Goal: Task Accomplishment & Management: Manage account settings

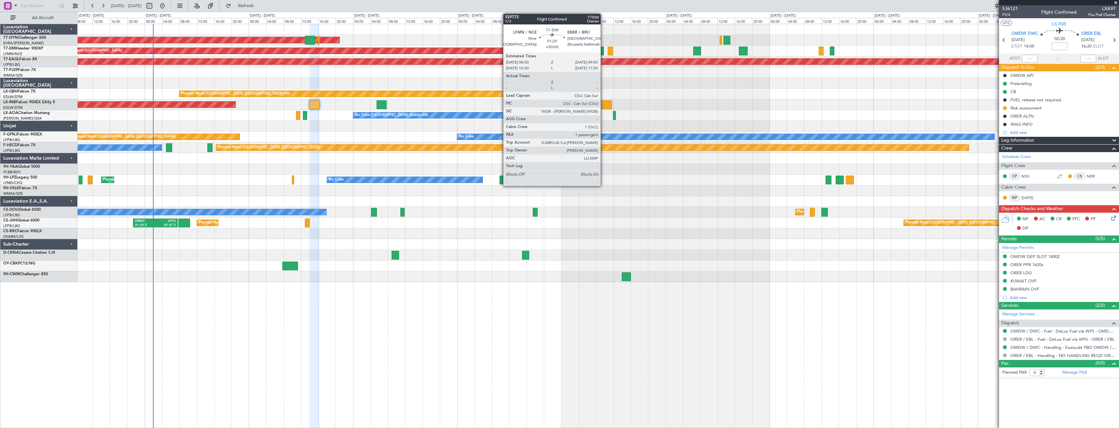
click at [603, 52] on div at bounding box center [600, 51] width 6 height 9
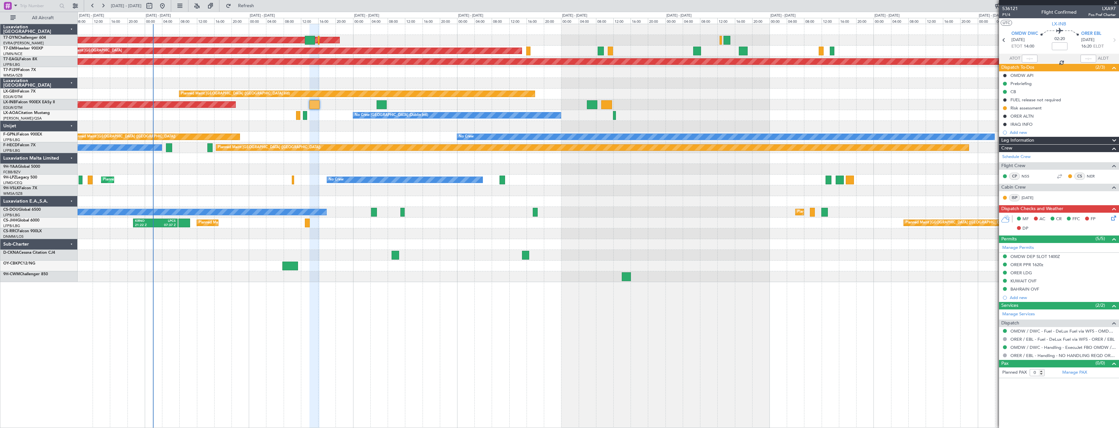
type input "1"
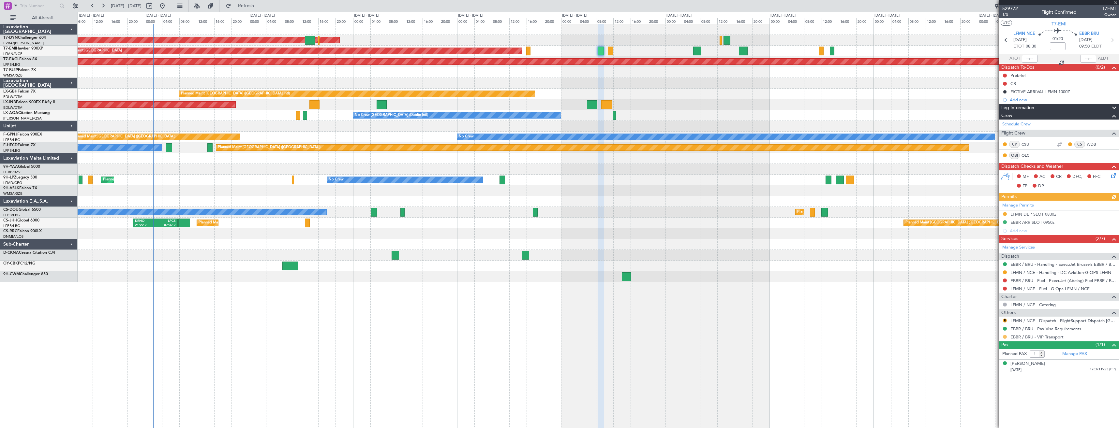
click at [1004, 337] on button at bounding box center [1005, 337] width 4 height 4
click at [985, 415] on span "Confirmed" at bounding box center [986, 414] width 20 height 7
click at [1027, 336] on link "EBBR / BRU - VIP Transport" at bounding box center [1036, 337] width 53 height 6
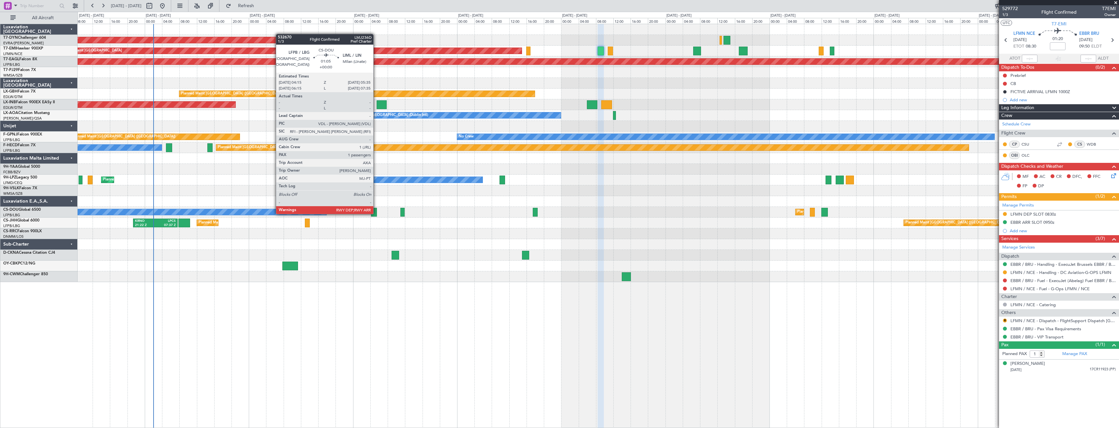
click at [376, 214] on div at bounding box center [374, 212] width 6 height 9
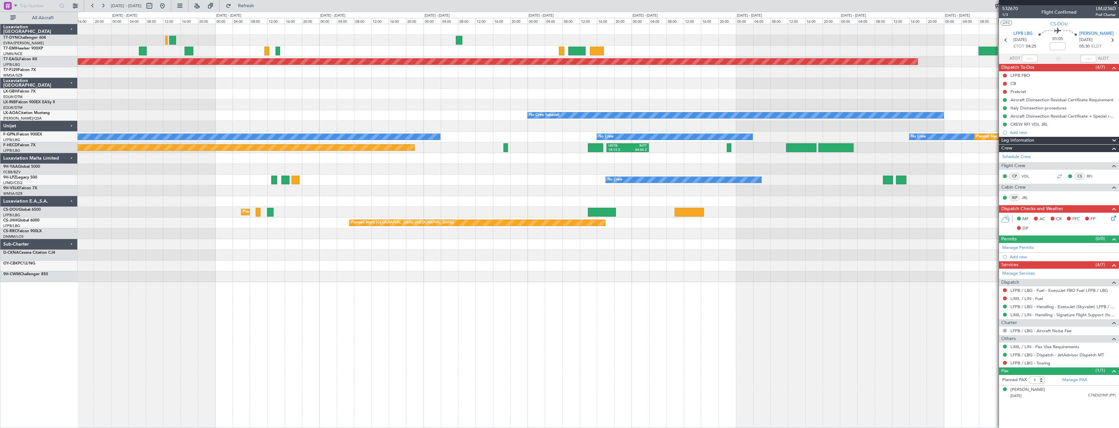
click at [138, 198] on div "Planned Maint [GEOGRAPHIC_DATA] Grounded [US_STATE] ([GEOGRAPHIC_DATA]) Planned…" at bounding box center [598, 153] width 1041 height 258
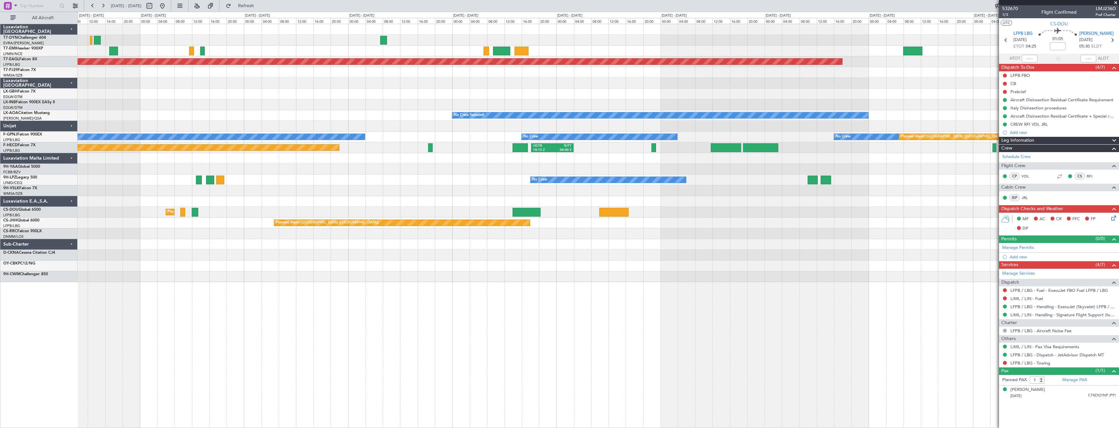
click at [228, 230] on div "Planned Maint [GEOGRAPHIC_DATA] Grounded [US_STATE] ([GEOGRAPHIC_DATA]) Planned…" at bounding box center [598, 153] width 1041 height 258
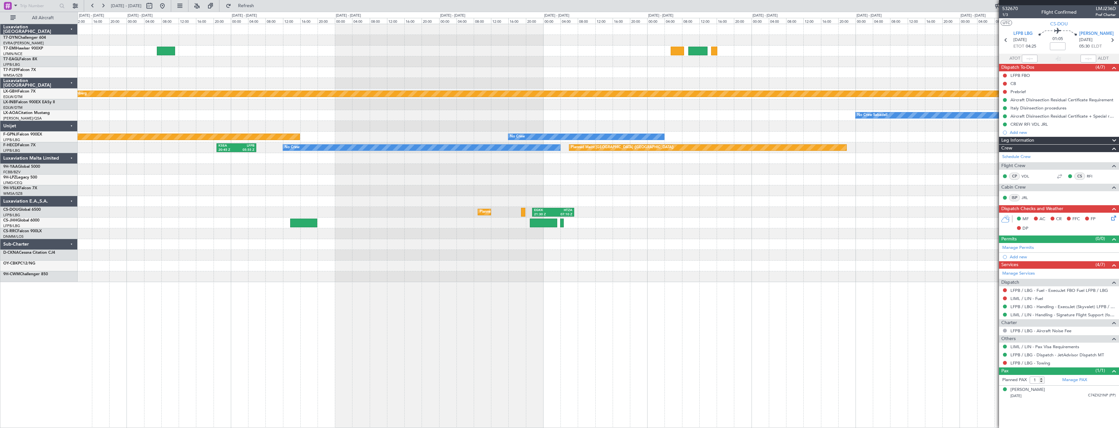
click at [195, 224] on div at bounding box center [598, 223] width 1041 height 11
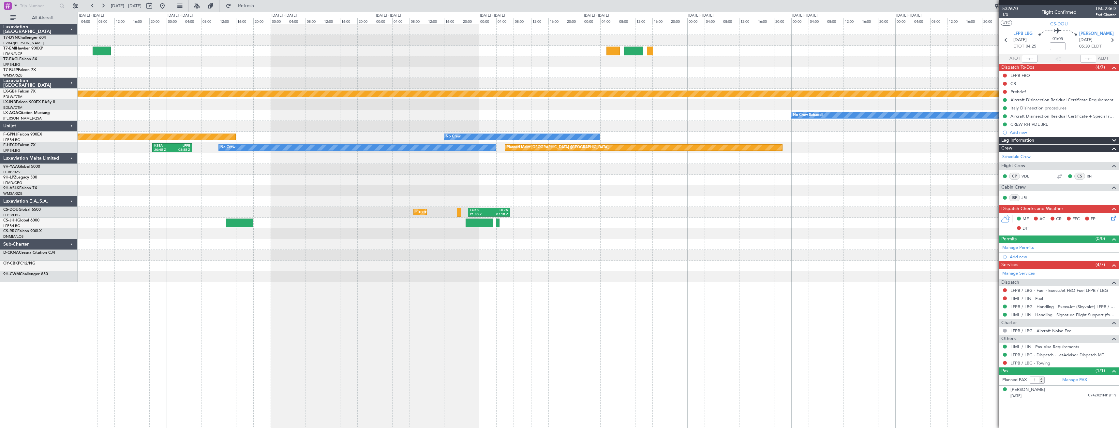
click at [591, 235] on div at bounding box center [598, 233] width 1041 height 11
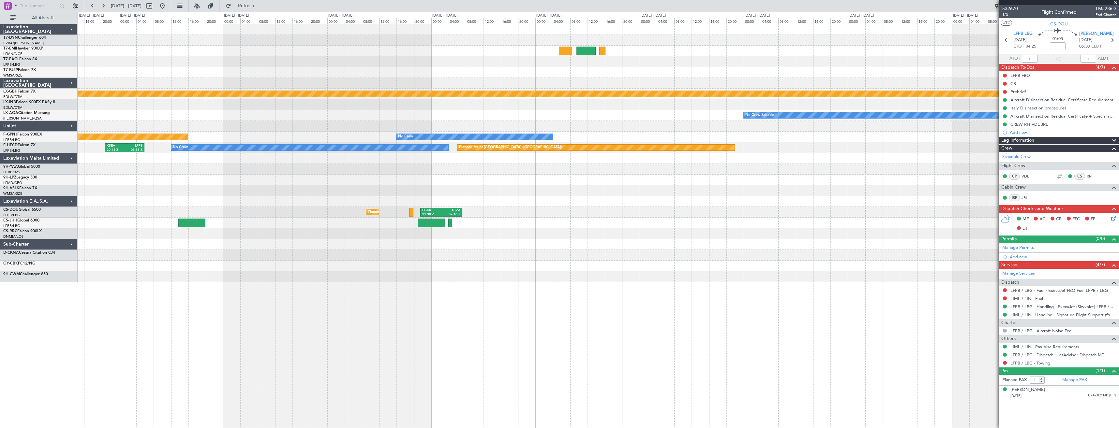
click at [671, 231] on div at bounding box center [598, 233] width 1041 height 11
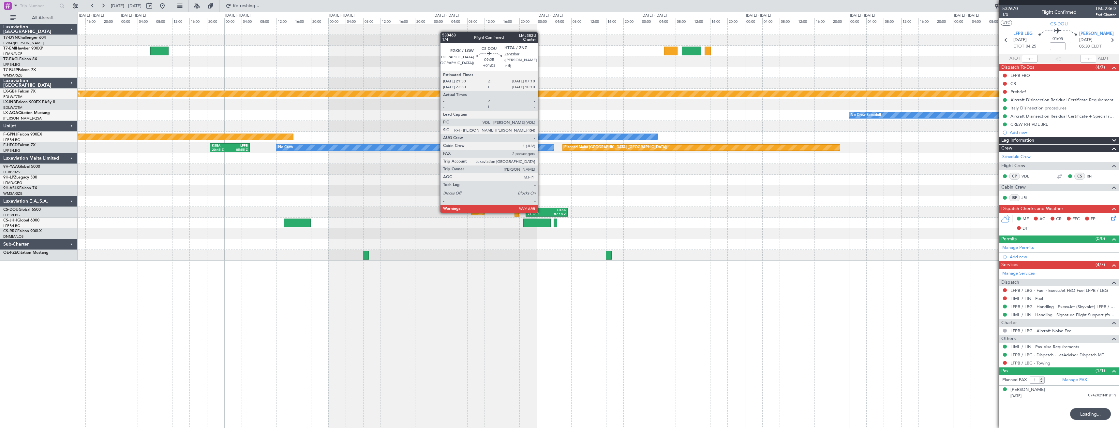
click at [540, 212] on div "EGKK" at bounding box center [536, 210] width 19 height 5
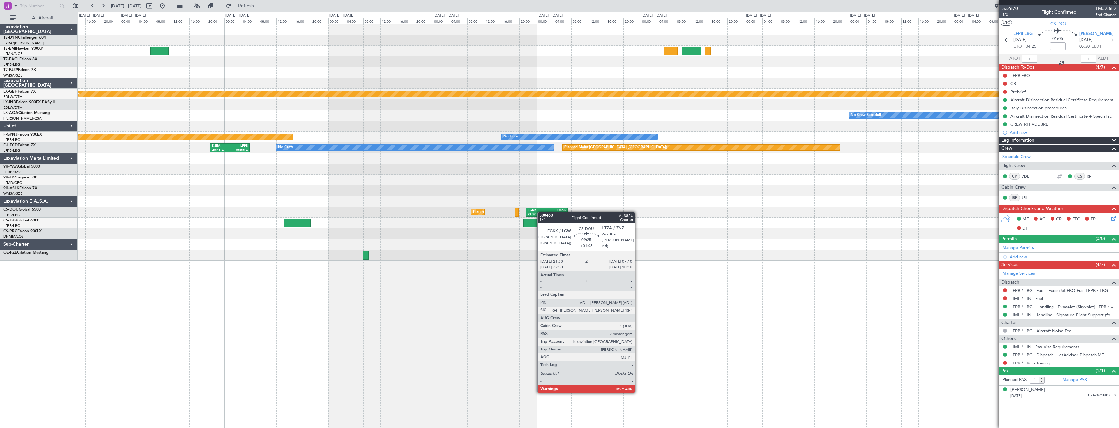
type input "+01:05"
type input "2"
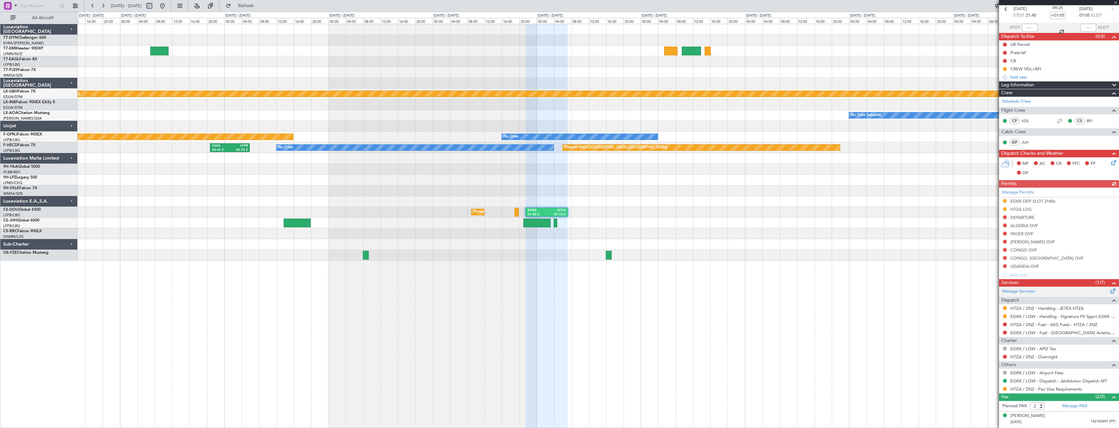
scroll to position [44, 0]
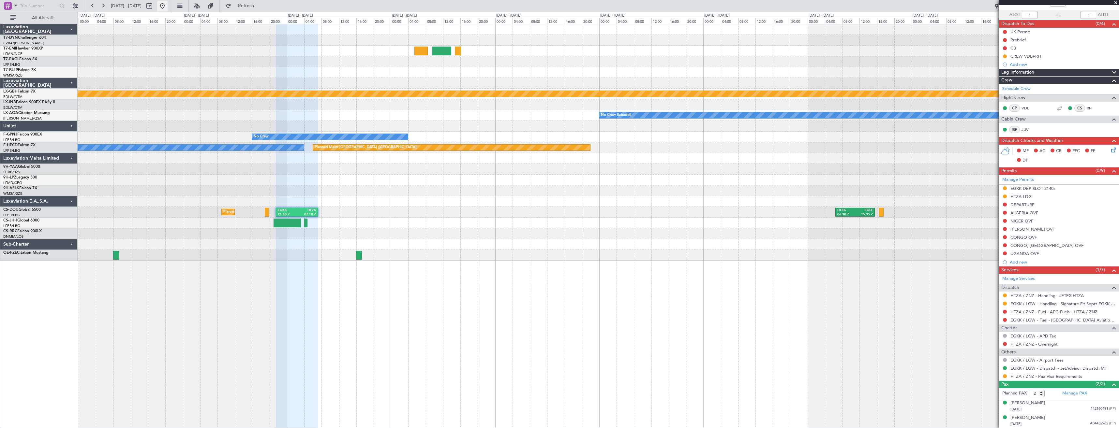
click at [168, 6] on button at bounding box center [162, 6] width 10 height 10
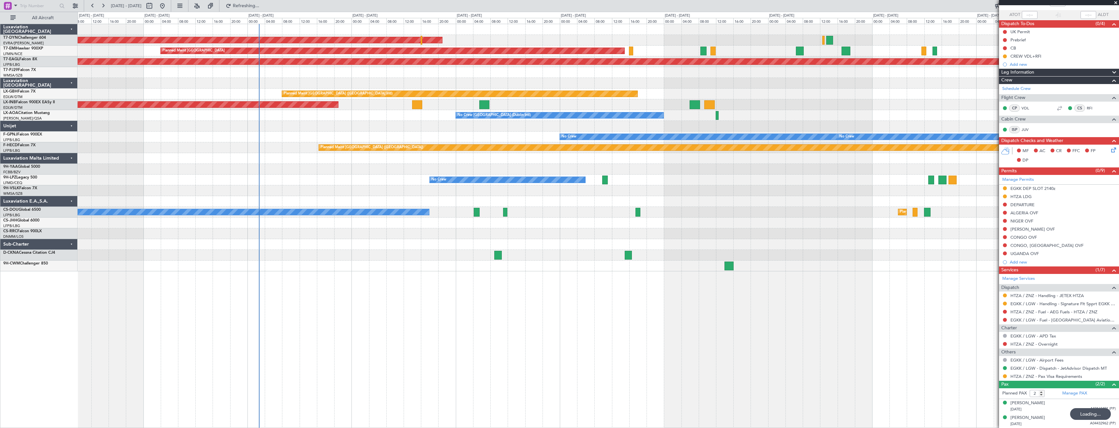
click at [366, 277] on div "AOG Maint Riga (Riga Intl) Planned Maint [GEOGRAPHIC_DATA] Grounded [US_STATE] …" at bounding box center [598, 226] width 1041 height 405
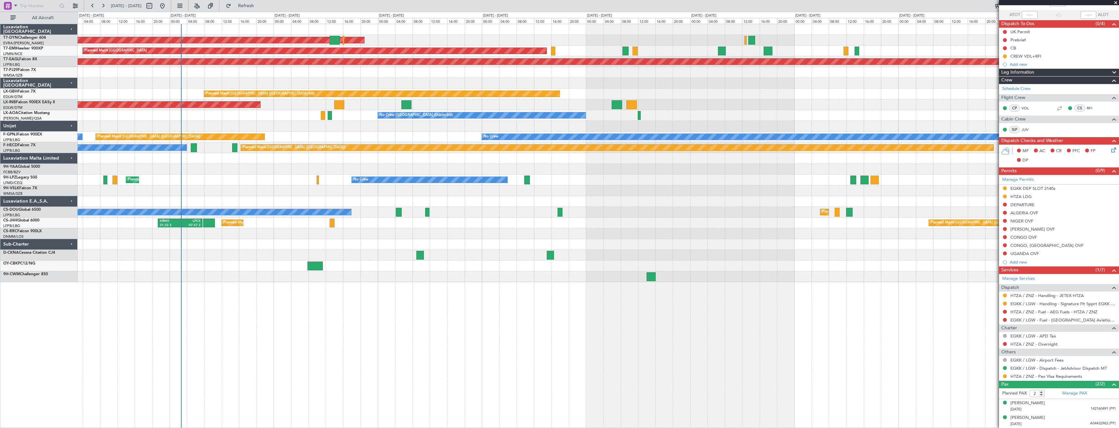
click at [388, 310] on div "AOG Maint Riga (Riga Intl) Planned Maint [GEOGRAPHIC_DATA] Grounded [US_STATE] …" at bounding box center [598, 226] width 1041 height 405
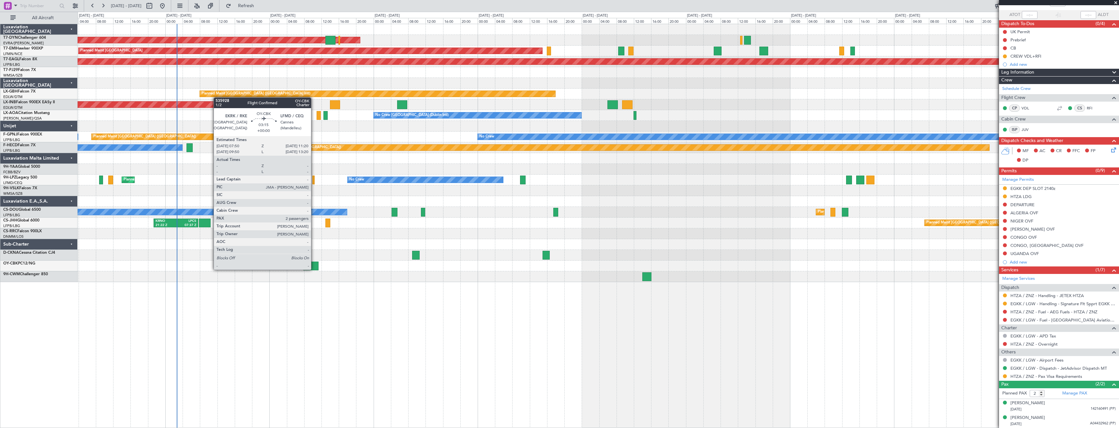
click at [314, 269] on div at bounding box center [310, 266] width 15 height 9
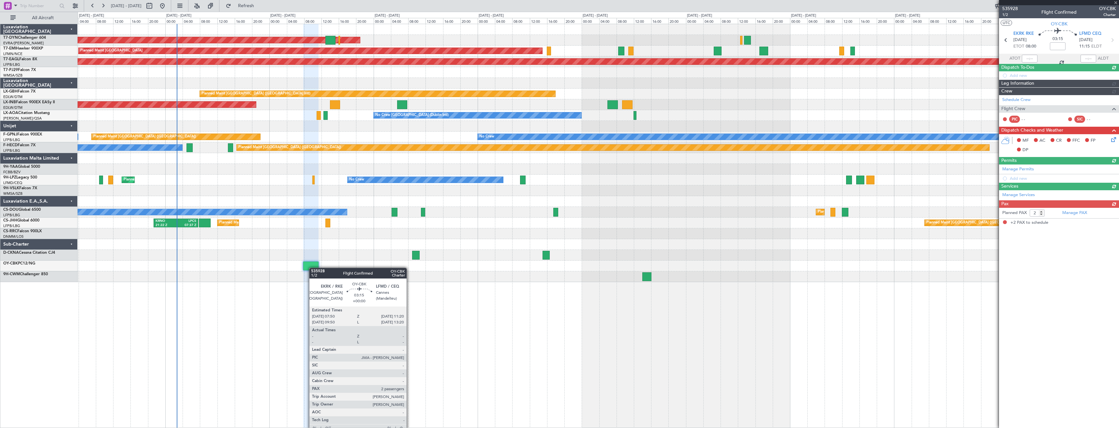
scroll to position [0, 0]
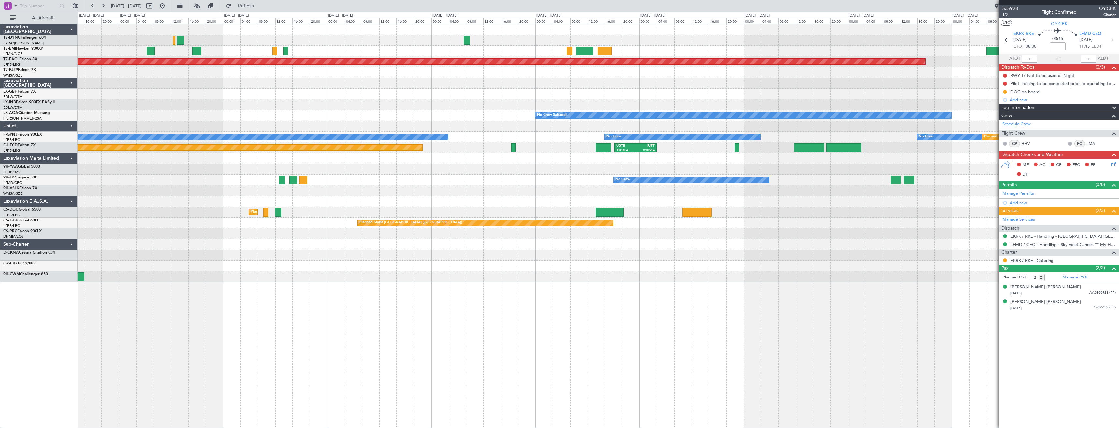
click at [233, 82] on div "Planned Maint [GEOGRAPHIC_DATA] Grounded [US_STATE] ([GEOGRAPHIC_DATA]) Planned…" at bounding box center [598, 153] width 1041 height 258
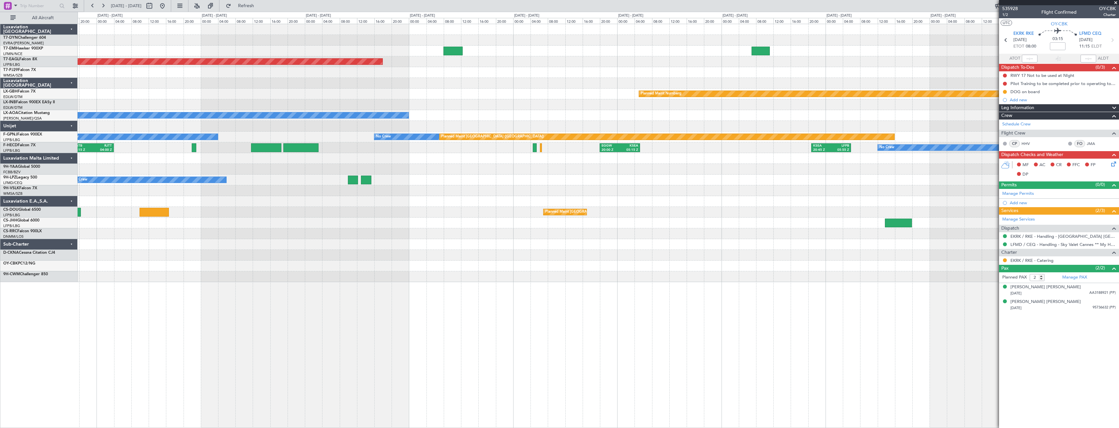
click at [292, 81] on div "Grounded [US_STATE] ([GEOGRAPHIC_DATA]) Planned Maint Nurnberg No Crew Sabadell…" at bounding box center [598, 153] width 1041 height 258
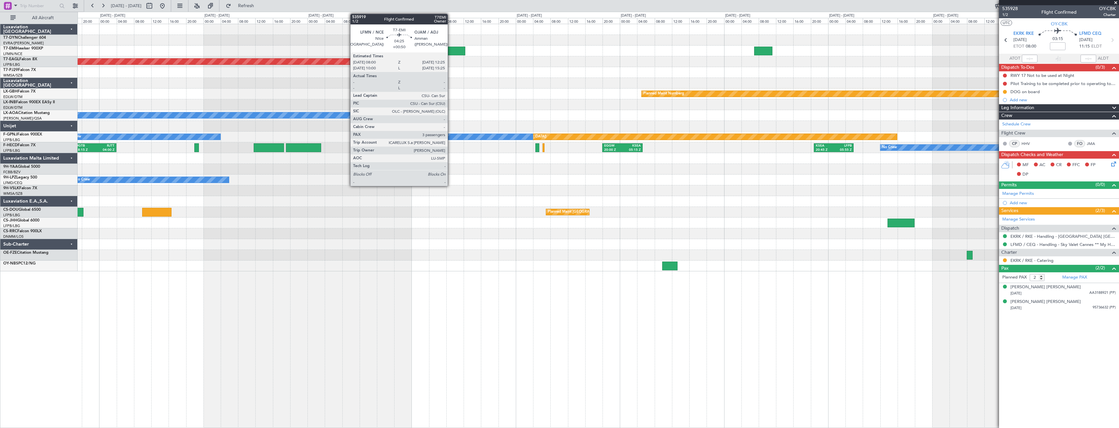
click at [450, 53] on div at bounding box center [455, 51] width 19 height 9
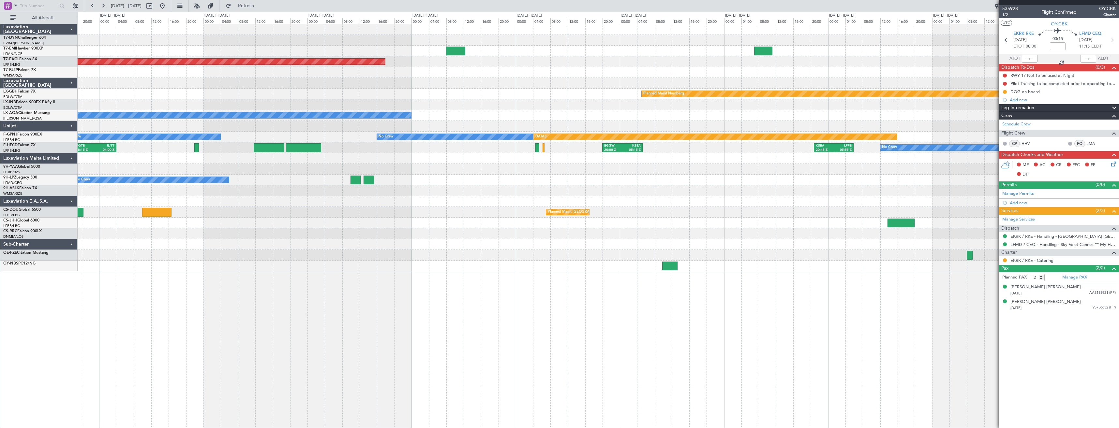
type input "+00:50"
type input "3"
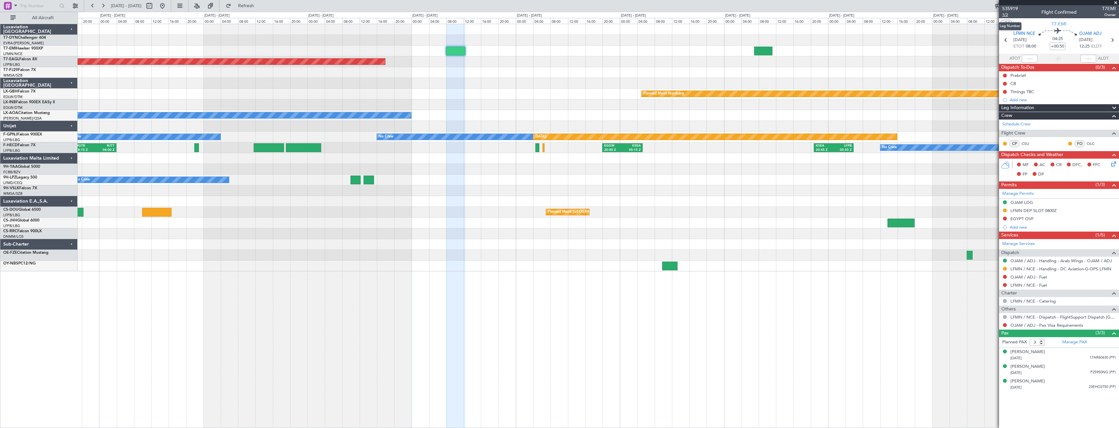
click at [1014, 15] on span "1/2" at bounding box center [1010, 15] width 16 height 6
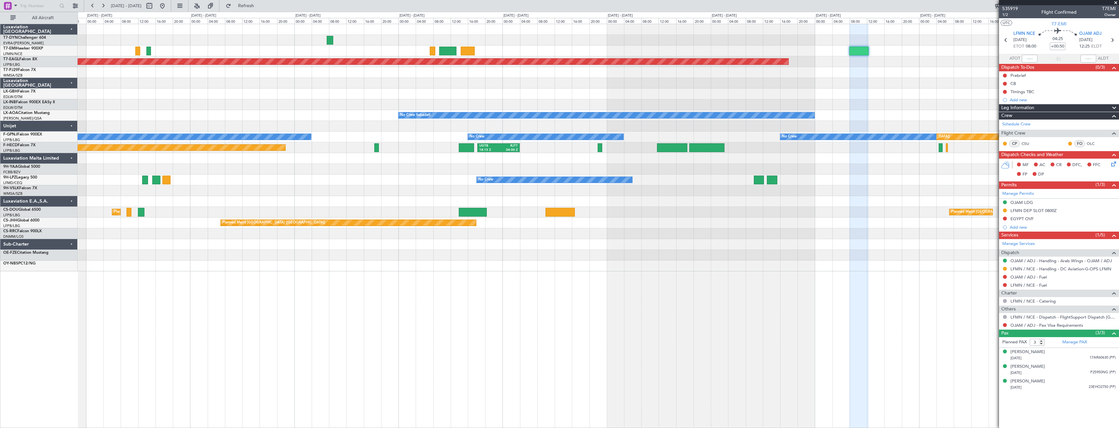
click at [929, 89] on div "Planned Maint Nurnberg Planned Maint [GEOGRAPHIC_DATA] ([GEOGRAPHIC_DATA])" at bounding box center [598, 94] width 1041 height 11
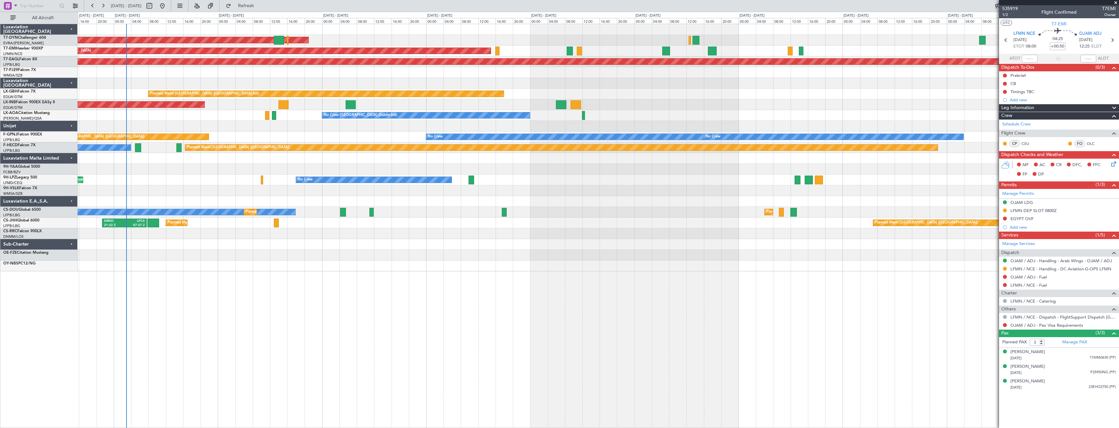
click at [903, 78] on div at bounding box center [598, 72] width 1041 height 11
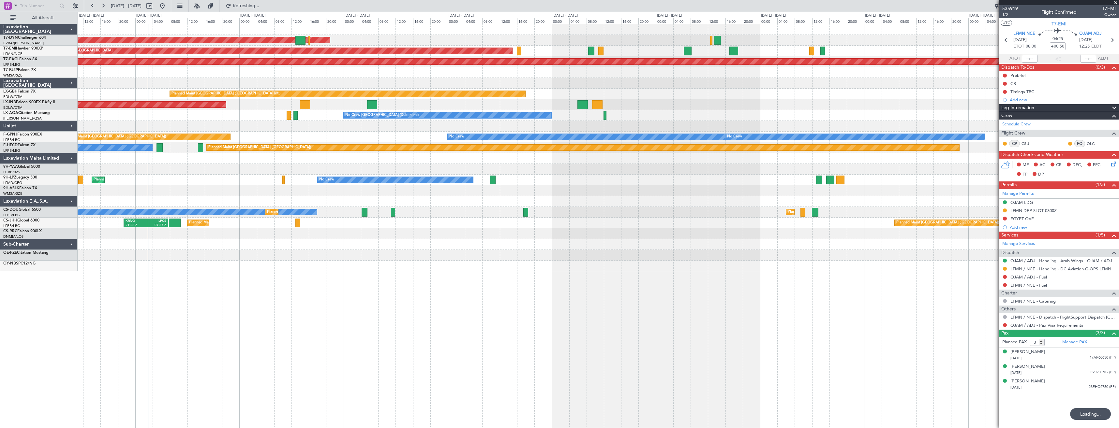
click at [586, 89] on div "Planned Maint [GEOGRAPHIC_DATA] ([GEOGRAPHIC_DATA] Intl)" at bounding box center [598, 94] width 1041 height 11
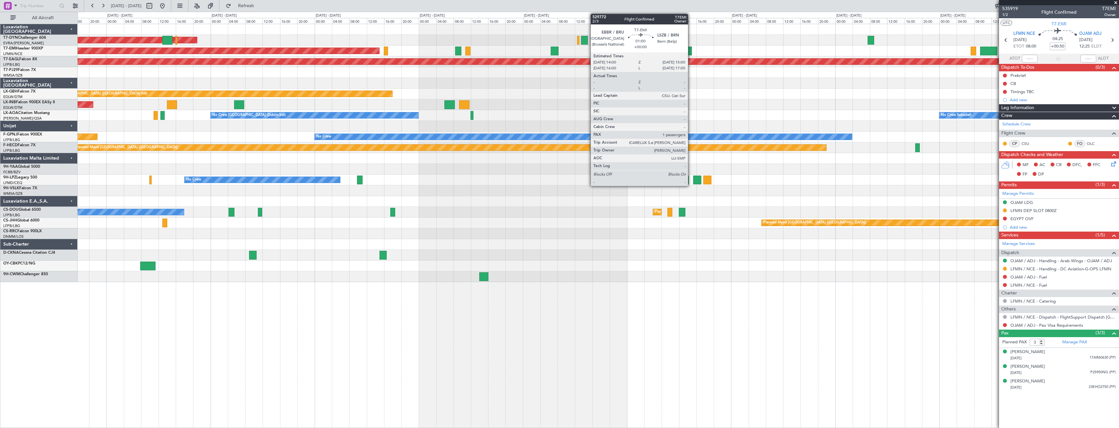
click at [691, 51] on div at bounding box center [689, 51] width 5 height 9
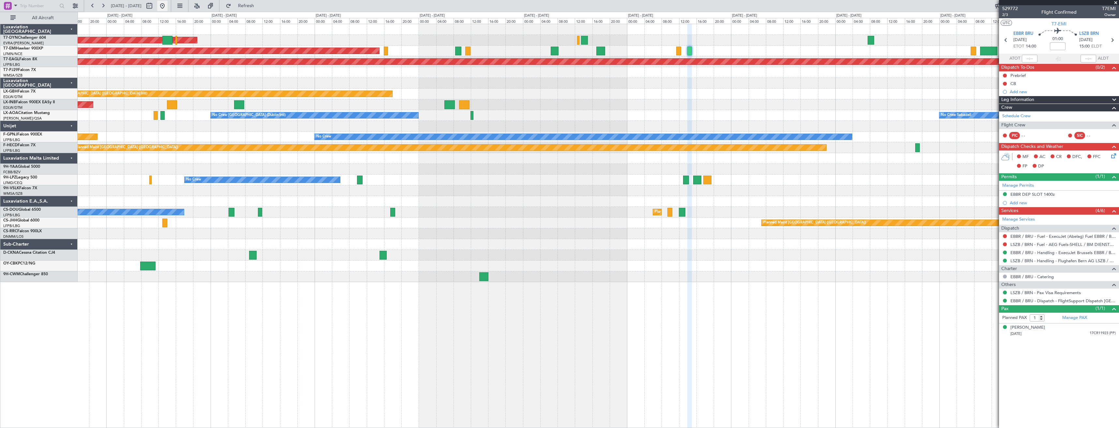
click at [168, 7] on button at bounding box center [162, 6] width 10 height 10
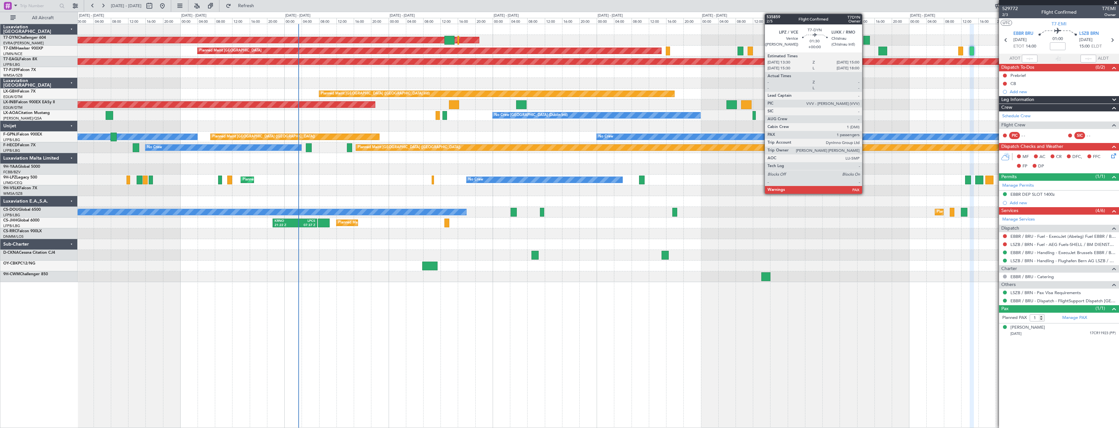
click at [865, 40] on div at bounding box center [866, 40] width 7 height 9
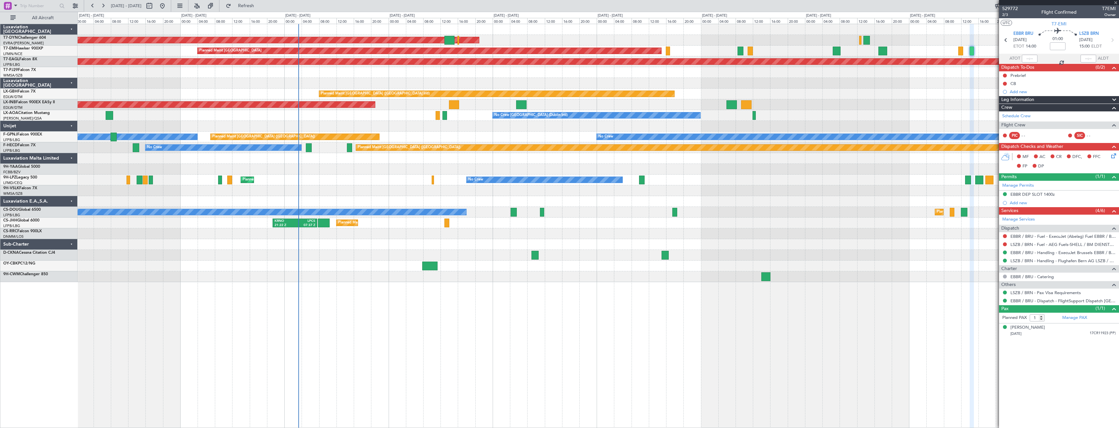
type input "2"
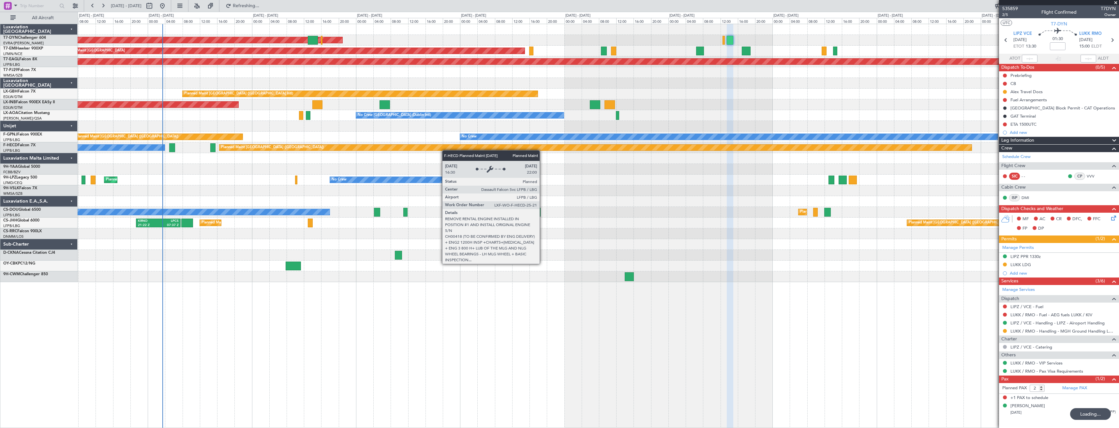
click at [387, 150] on div "AOG Maint Riga (Riga Intl) Planned Maint [GEOGRAPHIC_DATA] Grounded [US_STATE] …" at bounding box center [598, 153] width 1041 height 258
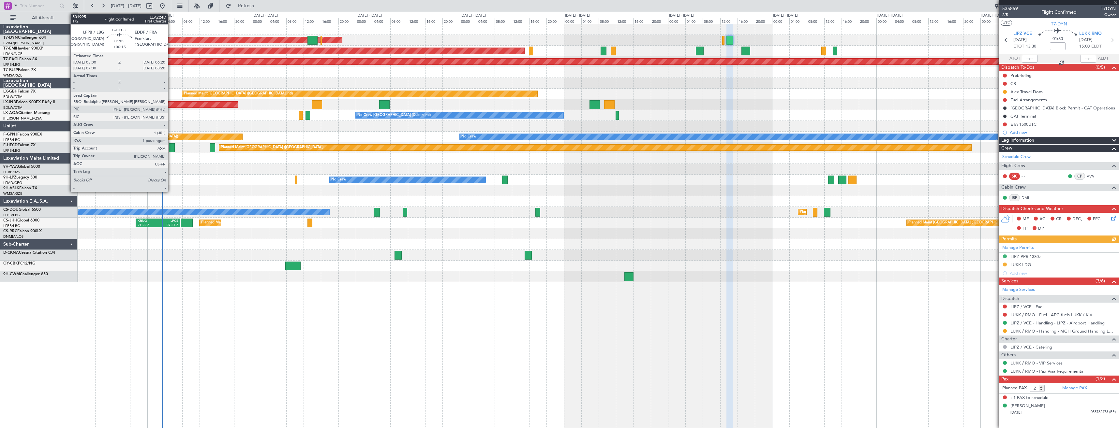
click at [171, 150] on div at bounding box center [172, 147] width 6 height 9
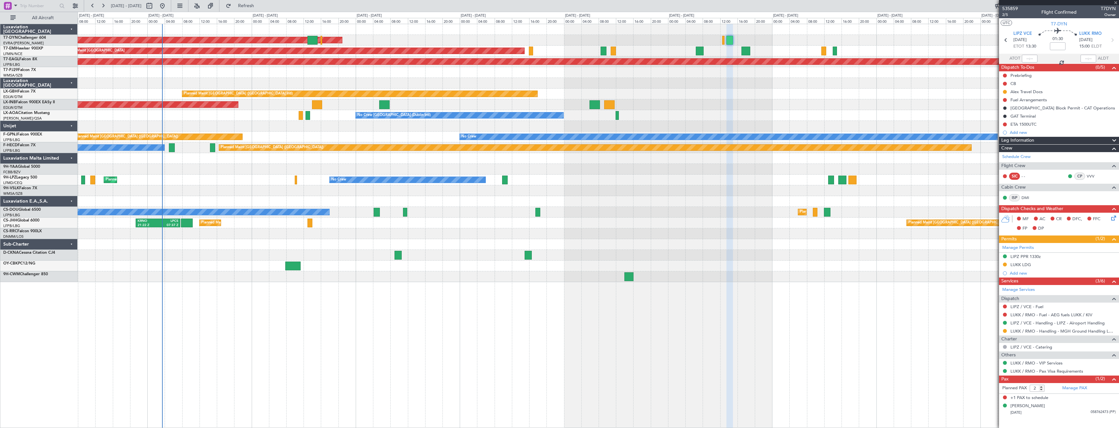
type input "+00:15"
type input "1"
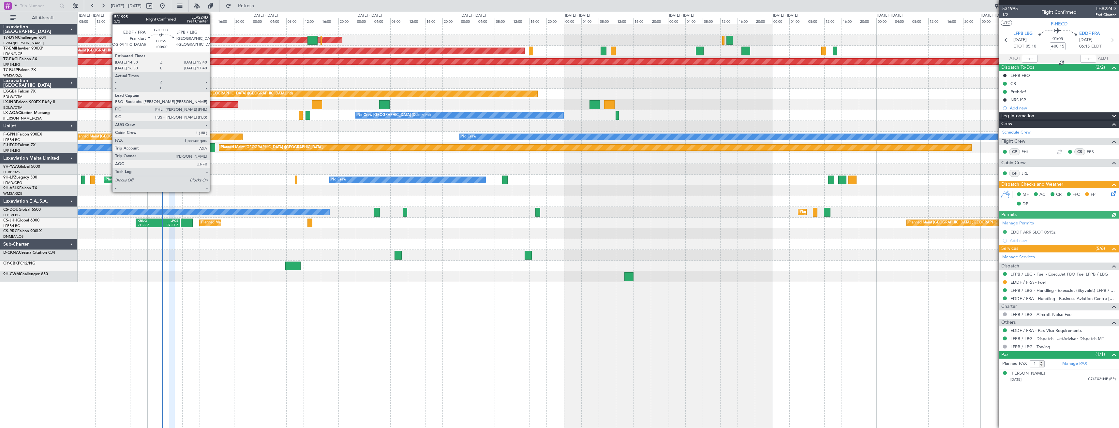
click at [213, 148] on div at bounding box center [212, 147] width 5 height 9
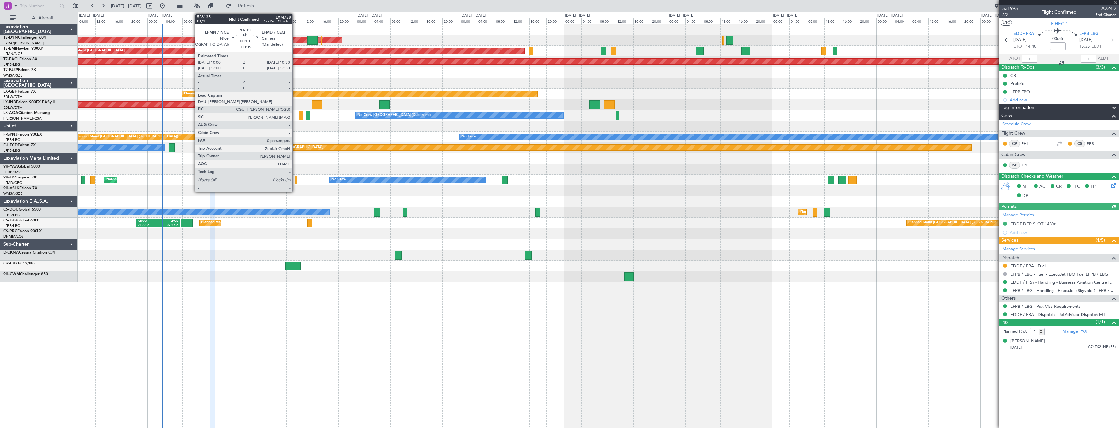
click at [295, 181] on div at bounding box center [296, 180] width 2 height 9
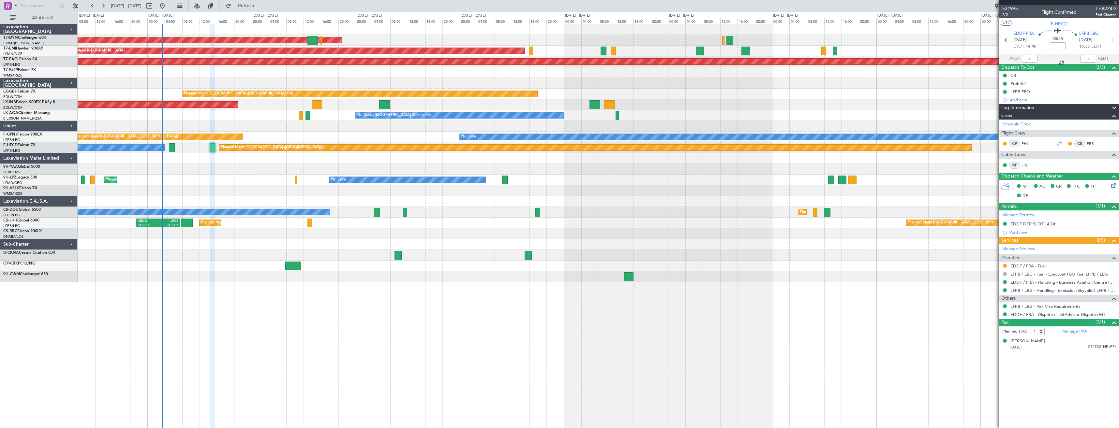
type input "+00:05"
type input "0"
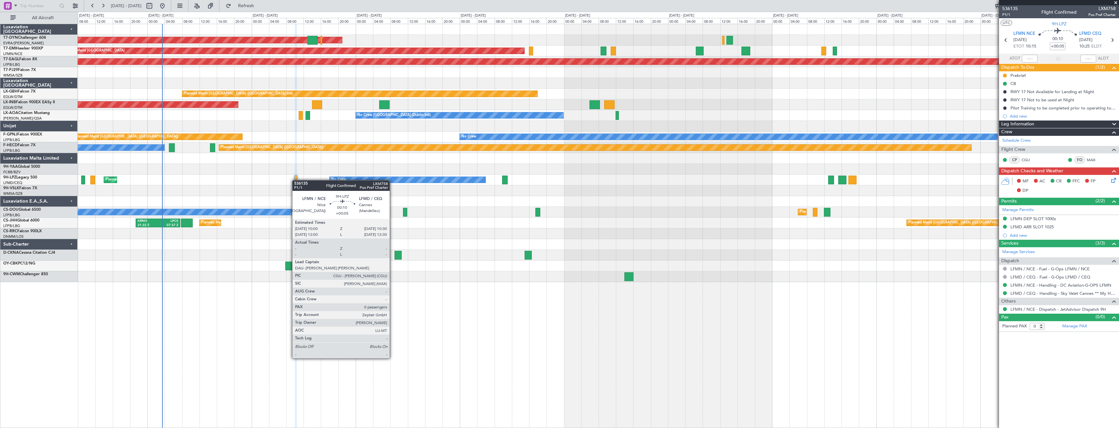
click at [295, 180] on div at bounding box center [296, 180] width 2 height 9
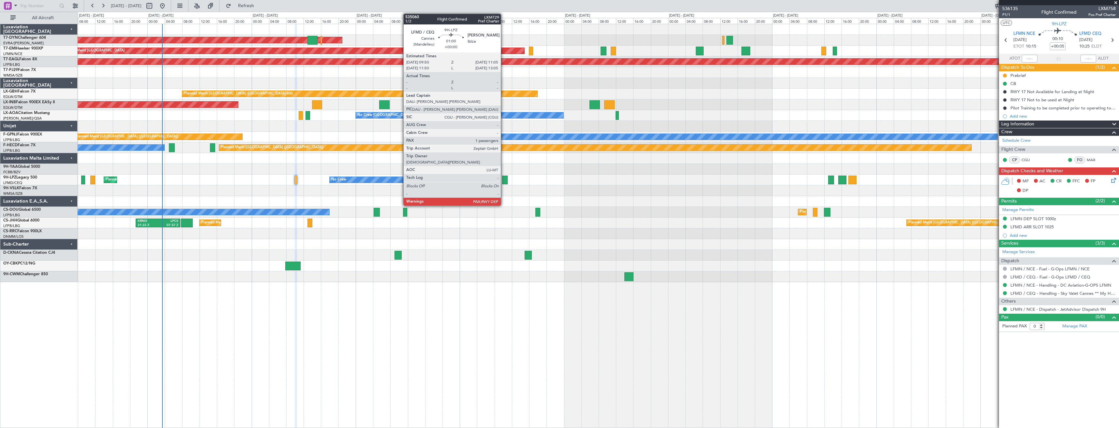
click at [504, 179] on div at bounding box center [505, 180] width 6 height 9
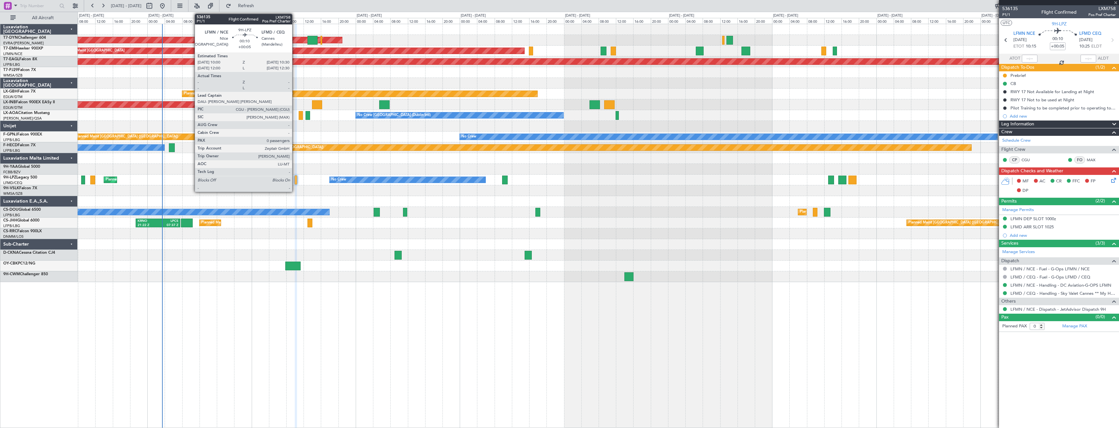
type input "1"
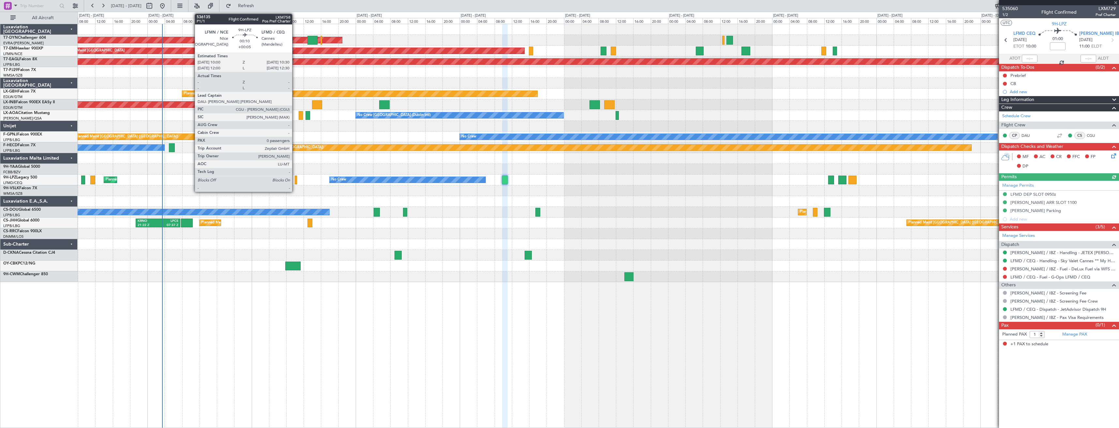
click at [295, 182] on div at bounding box center [296, 180] width 2 height 9
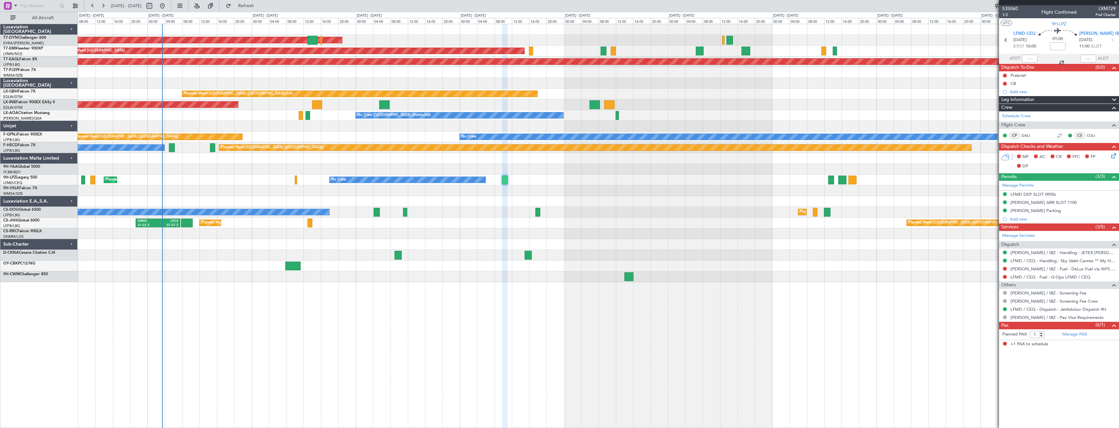
type input "+00:05"
type input "0"
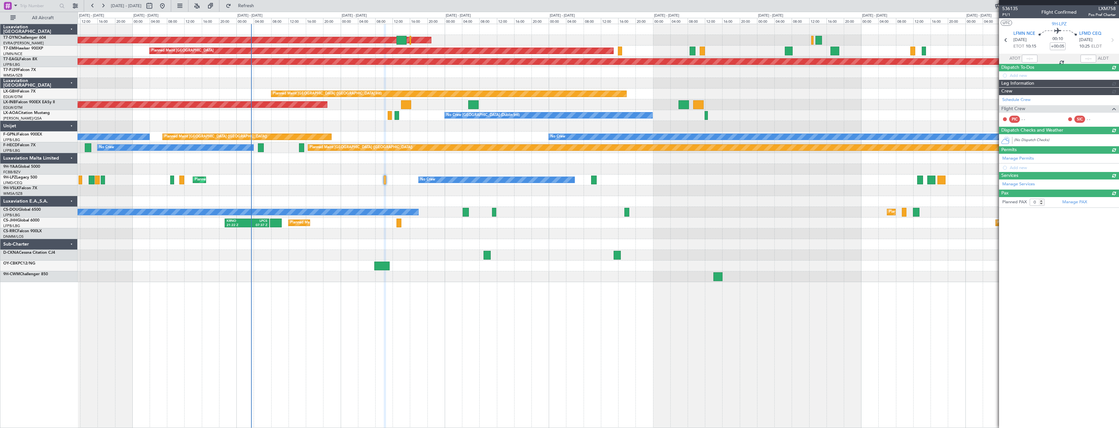
click at [484, 163] on div at bounding box center [598, 158] width 1041 height 11
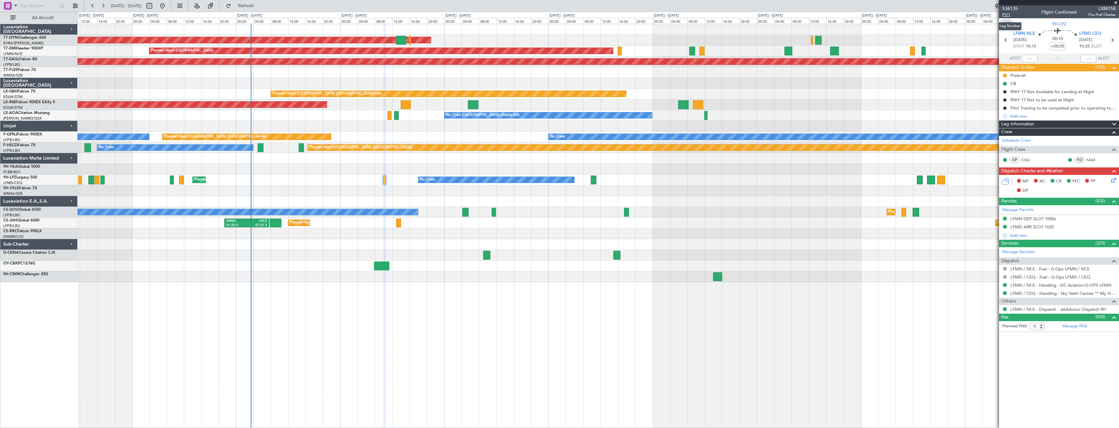
click at [1011, 13] on span "P1/1" at bounding box center [1010, 15] width 16 height 6
click at [1054, 286] on link "LFMN / NCE - Handling - DC Aviation-G-OPS LFMN" at bounding box center [1060, 286] width 101 height 6
click at [1111, 180] on icon at bounding box center [1112, 179] width 5 height 5
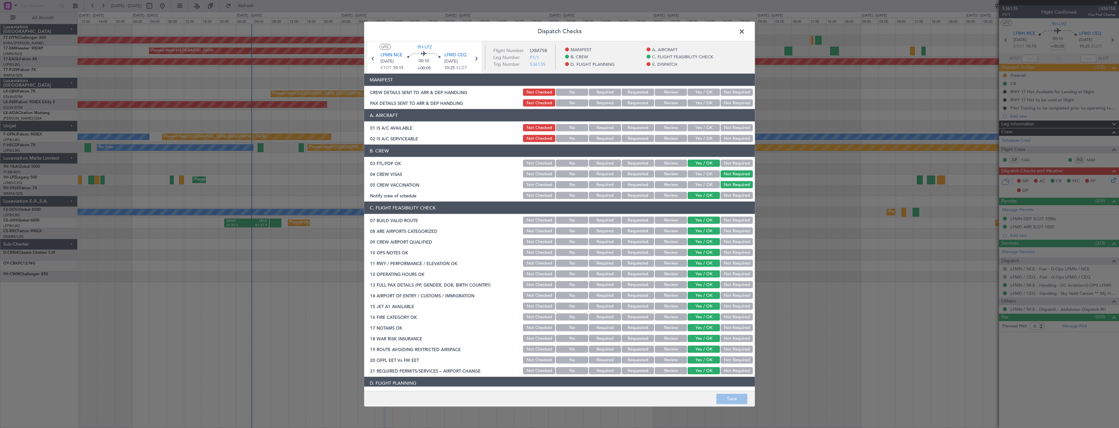
click at [691, 101] on button "Yes / OK" at bounding box center [703, 102] width 32 height 7
click at [694, 88] on div "Yes / OK" at bounding box center [702, 92] width 33 height 9
click at [695, 95] on button "Yes / OK" at bounding box center [703, 92] width 32 height 7
click at [730, 402] on button "Save" at bounding box center [731, 399] width 31 height 10
click at [745, 31] on span at bounding box center [745, 33] width 0 height 13
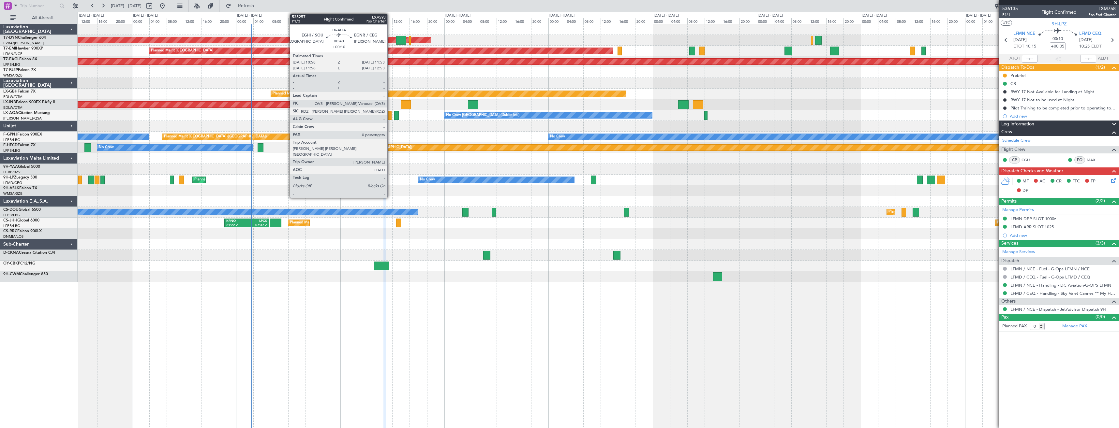
click at [390, 115] on div at bounding box center [389, 115] width 4 height 9
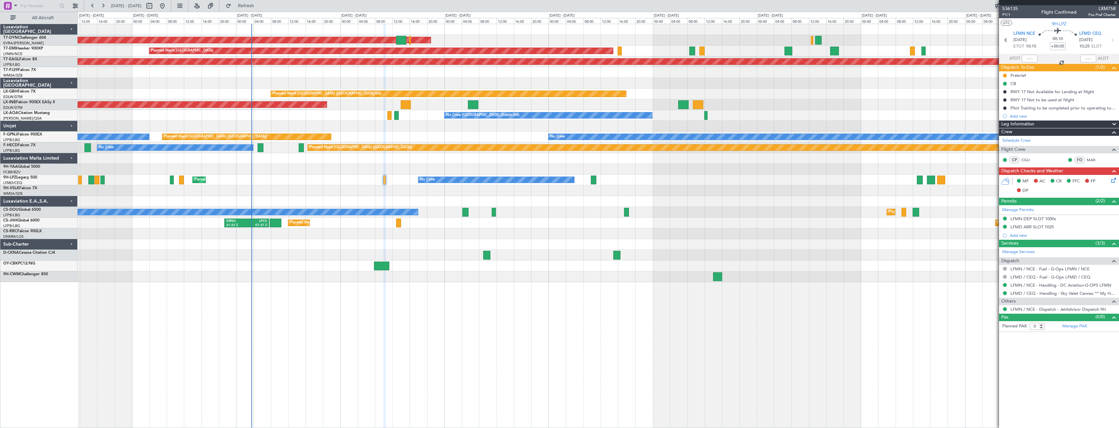
type input "+00:10"
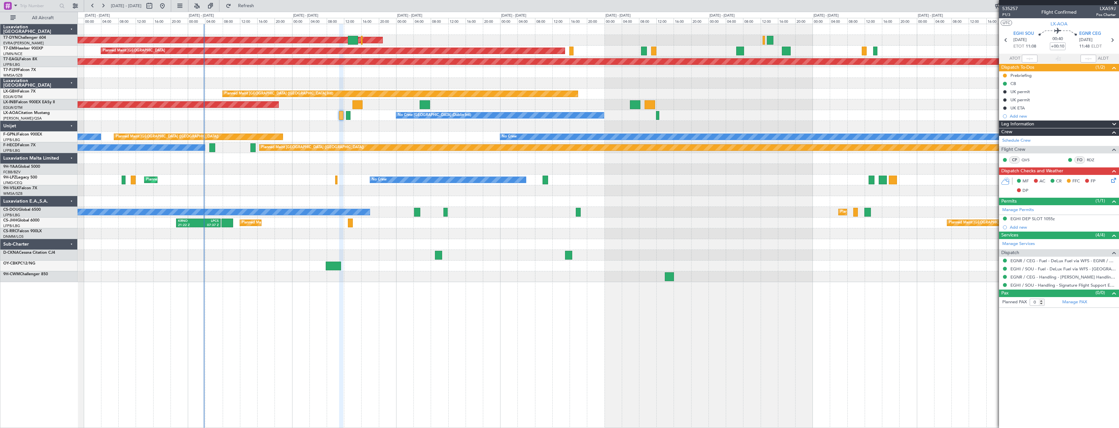
click at [588, 84] on div at bounding box center [598, 83] width 1041 height 11
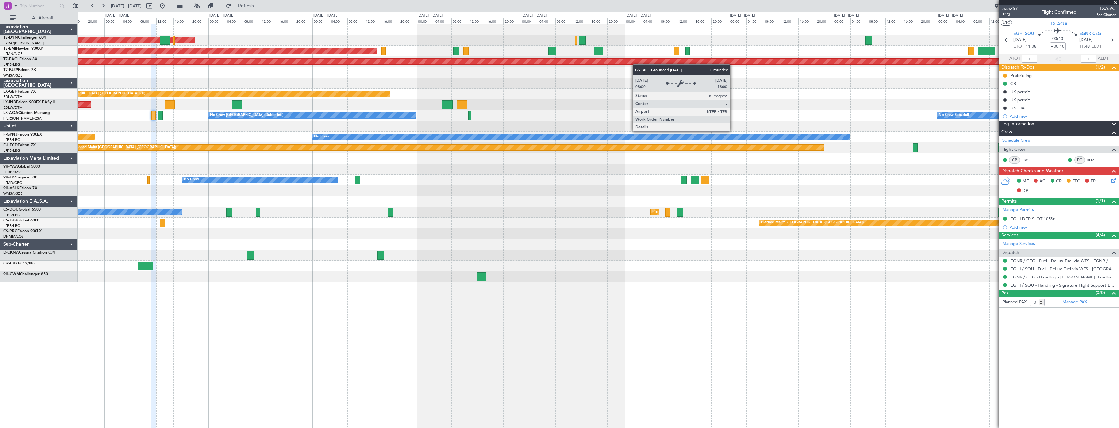
click at [498, 64] on div "AOG Maint Riga (Riga Intl) Planned Maint [GEOGRAPHIC_DATA] Grounded [US_STATE] …" at bounding box center [598, 153] width 1041 height 258
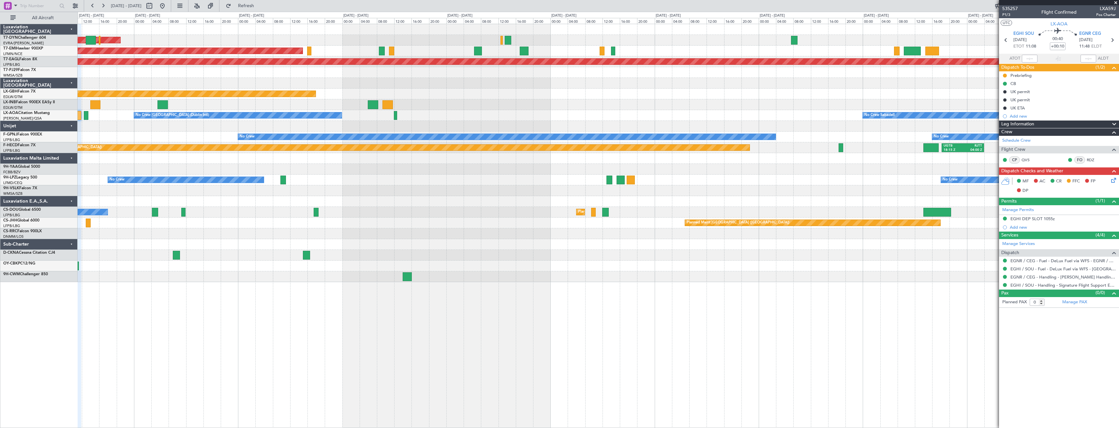
click at [687, 49] on div "Planned Maint [GEOGRAPHIC_DATA]" at bounding box center [598, 51] width 1041 height 11
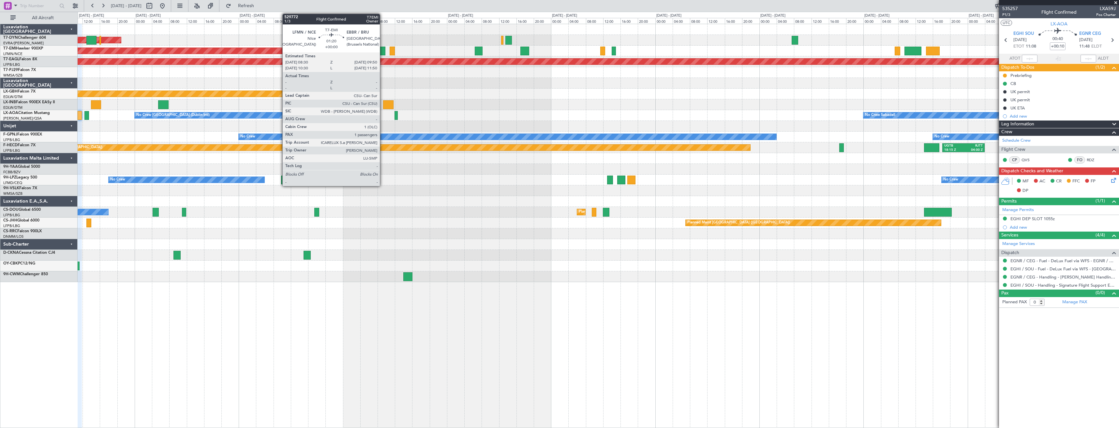
click at [383, 52] on div at bounding box center [382, 51] width 6 height 9
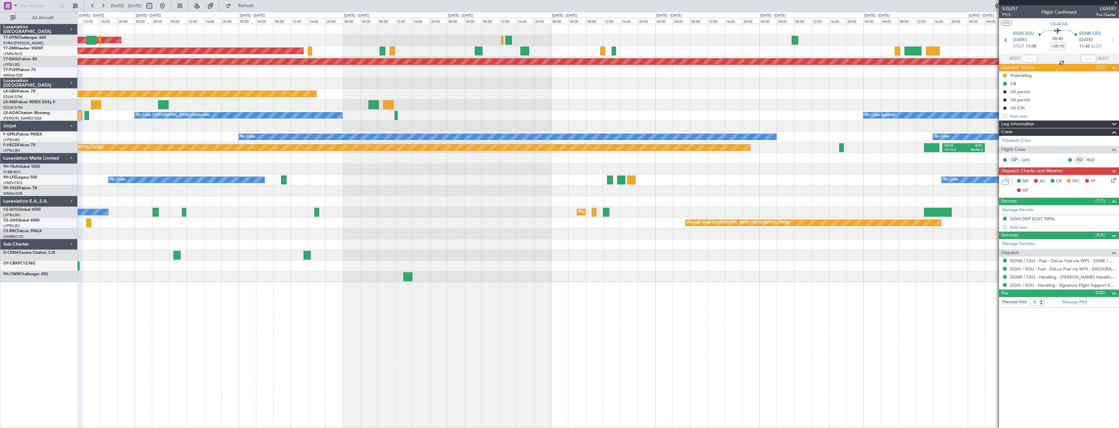
type input "1"
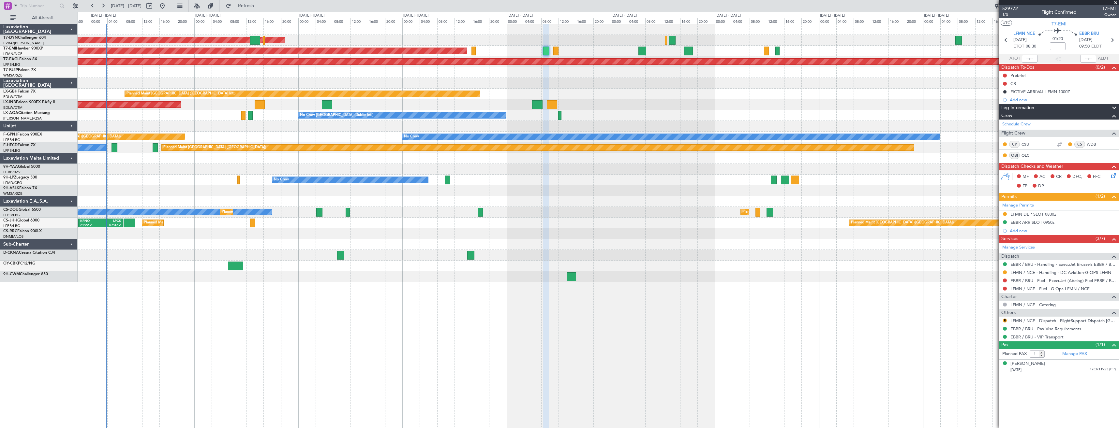
click at [521, 85] on div "AOG Maint Riga (Riga Intl) Planned Maint [GEOGRAPHIC_DATA] Grounded [US_STATE] …" at bounding box center [598, 153] width 1041 height 258
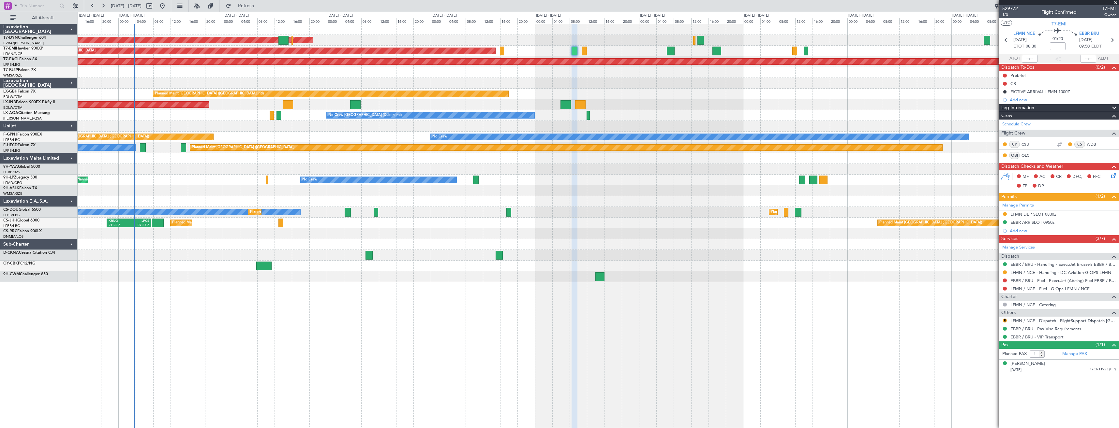
click at [405, 129] on div at bounding box center [598, 126] width 1041 height 11
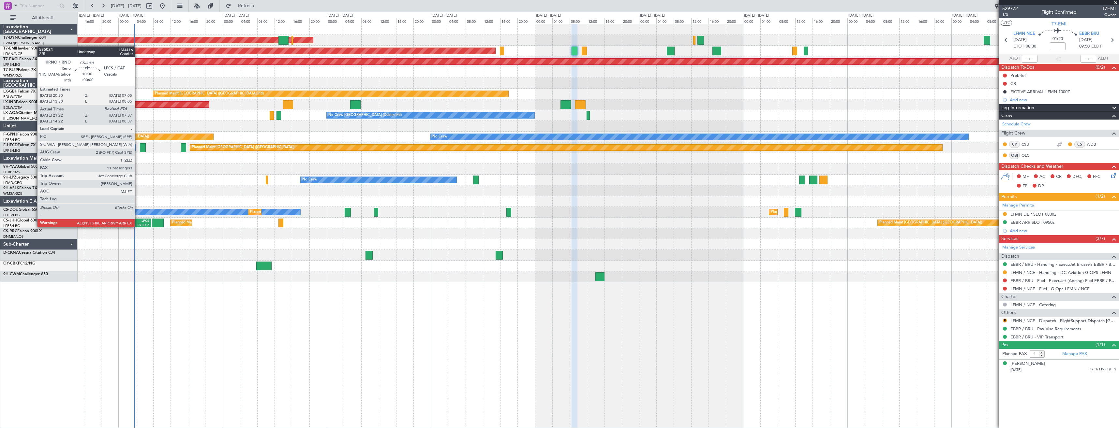
click at [138, 227] on div "07:37 Z" at bounding box center [139, 225] width 20 height 5
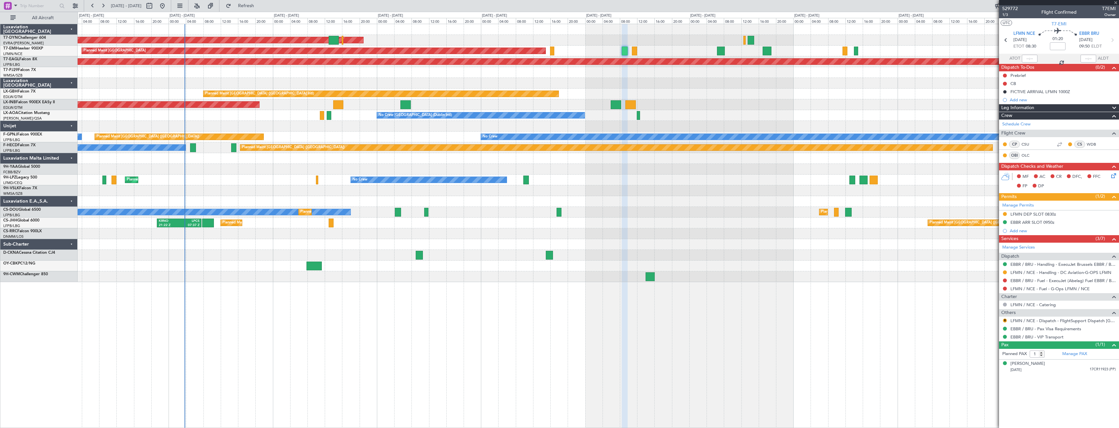
click at [236, 261] on div "AOG Maint Riga (Riga Intl) Planned Maint [GEOGRAPHIC_DATA] Grounded [US_STATE] …" at bounding box center [598, 153] width 1041 height 258
type input "21:32"
type input "11"
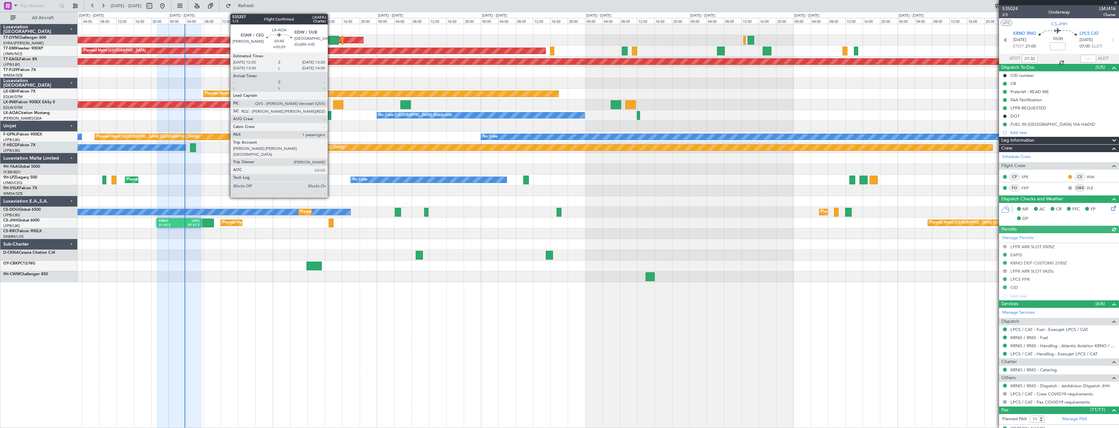
click at [331, 116] on div at bounding box center [329, 115] width 5 height 9
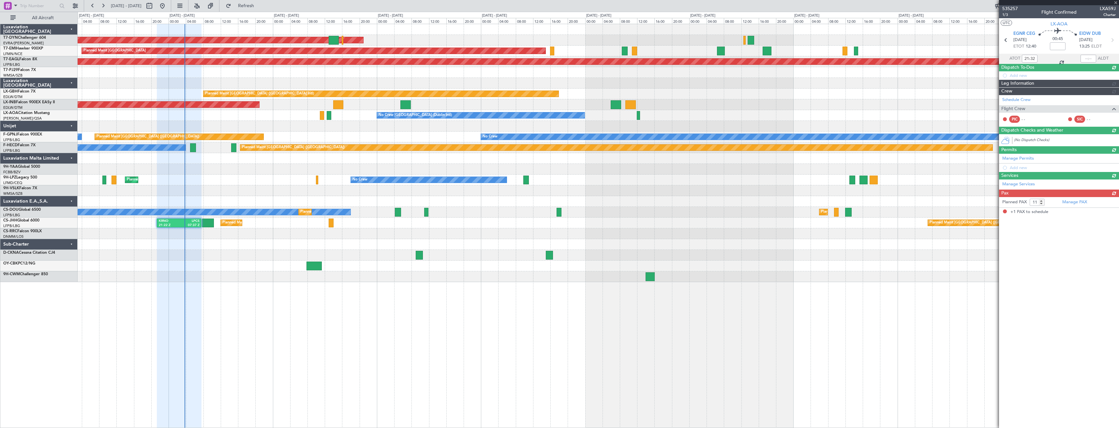
type input "+00:20"
type input "1"
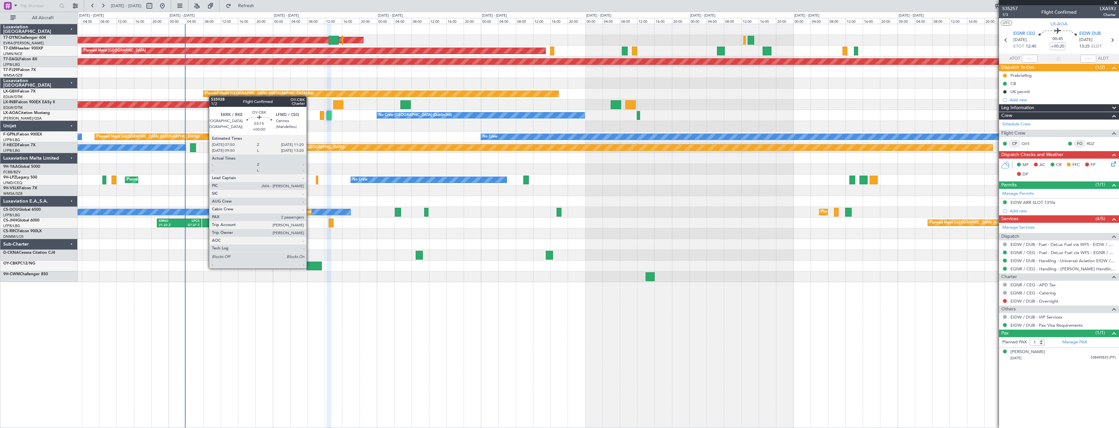
click at [309, 268] on div at bounding box center [313, 266] width 15 height 9
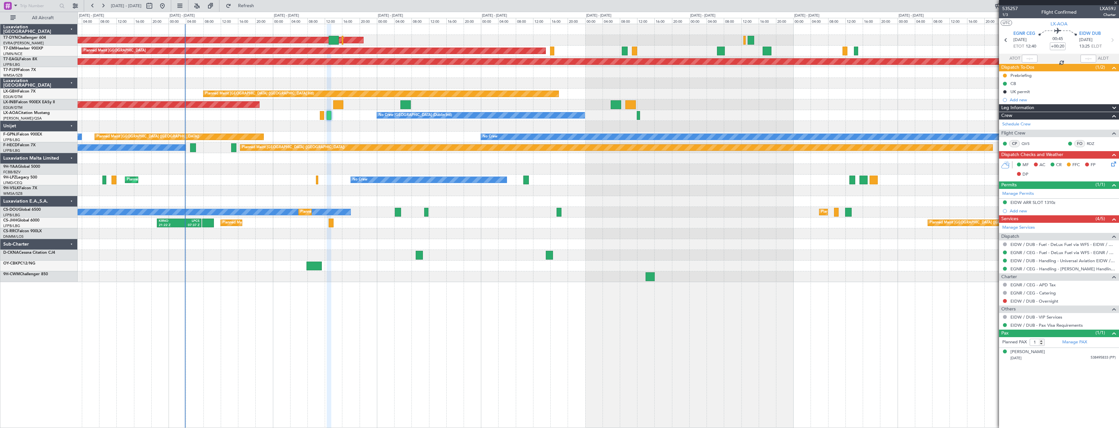
type input "2"
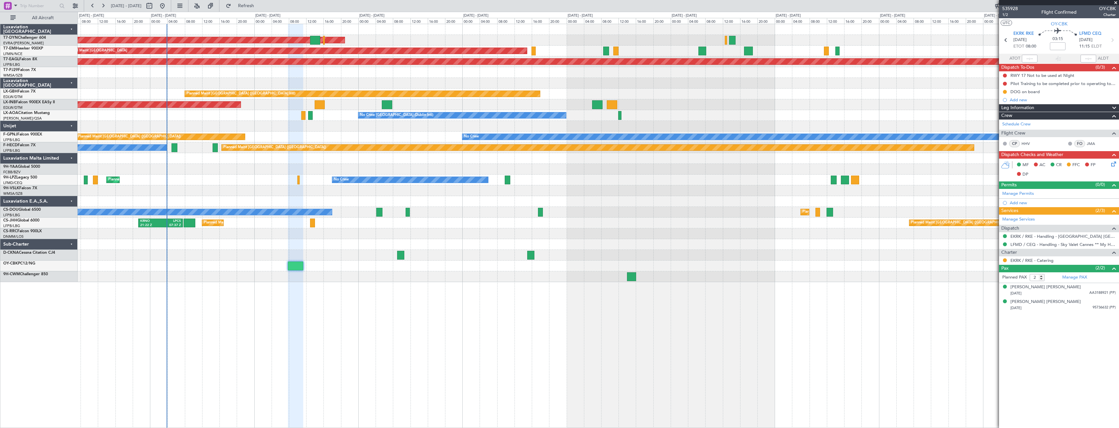
click at [371, 42] on div "AOG Maint Riga (Riga Intl)" at bounding box center [598, 40] width 1041 height 11
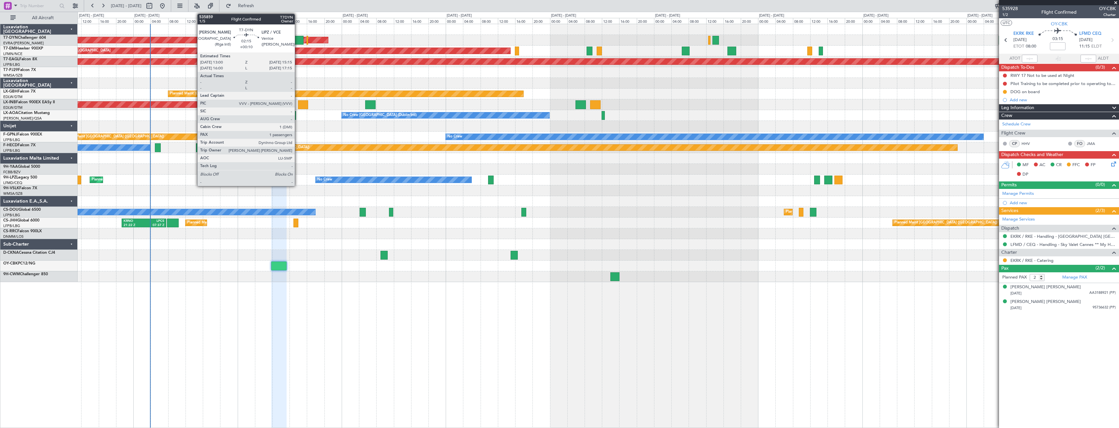
click at [298, 40] on div at bounding box center [298, 40] width 10 height 9
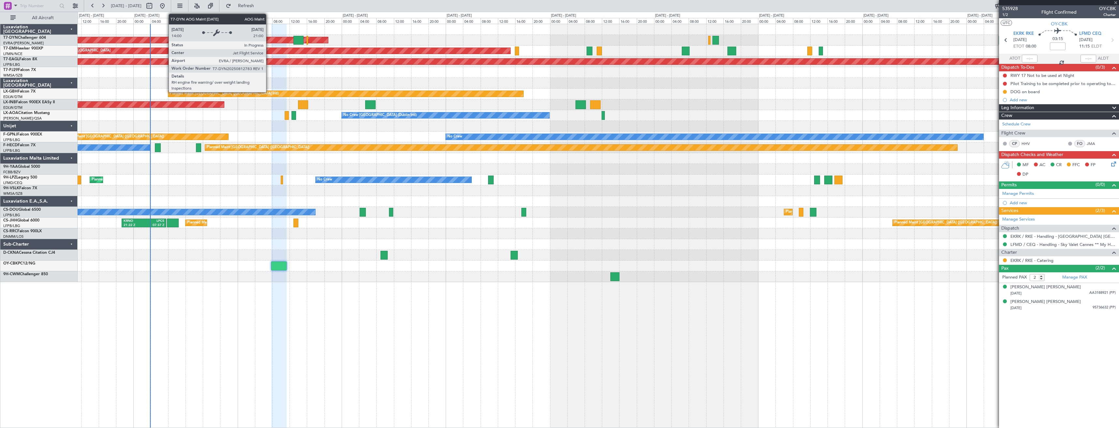
type input "+00:10"
type input "1"
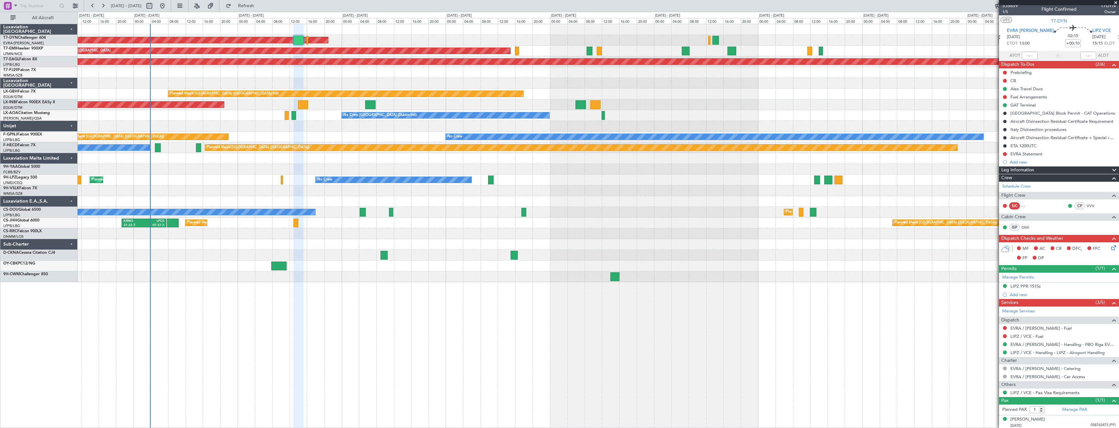
scroll to position [5, 0]
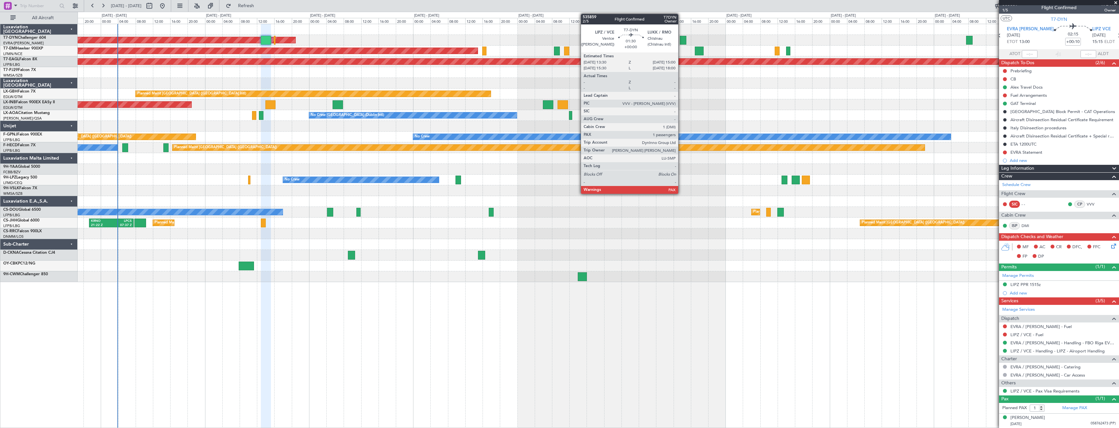
click at [681, 40] on div at bounding box center [683, 40] width 7 height 9
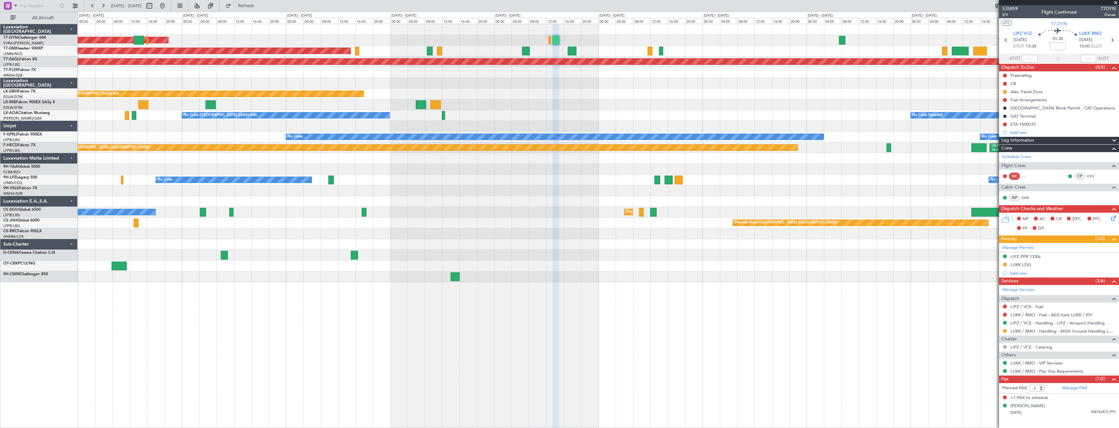
click at [517, 79] on div at bounding box center [598, 83] width 1041 height 11
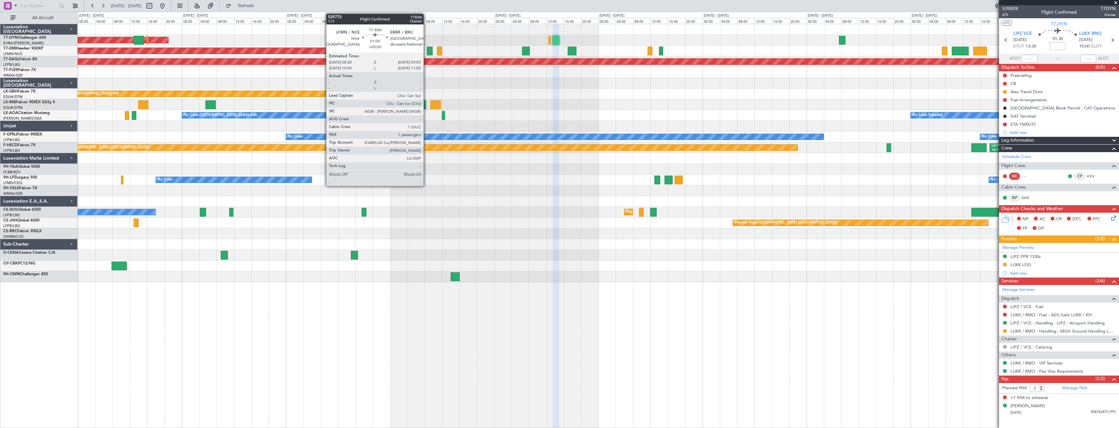
click at [427, 53] on div at bounding box center [430, 51] width 6 height 9
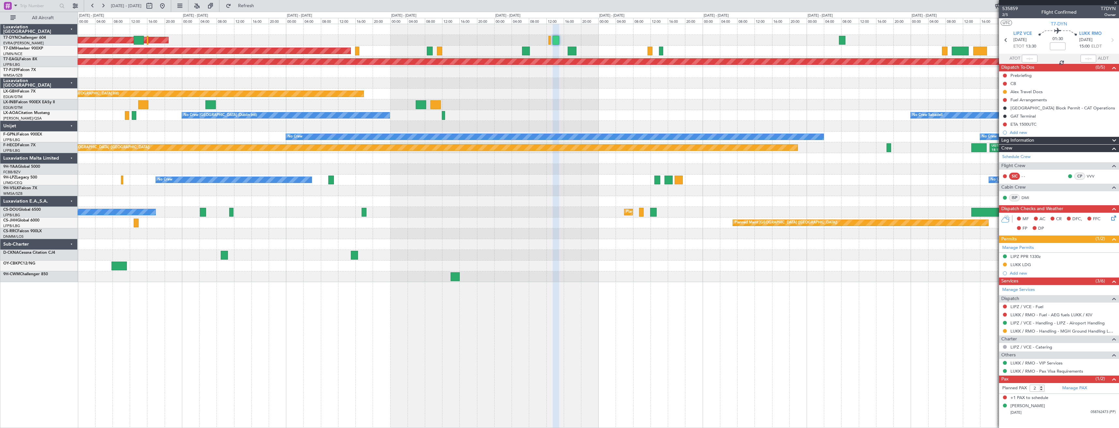
type input "1"
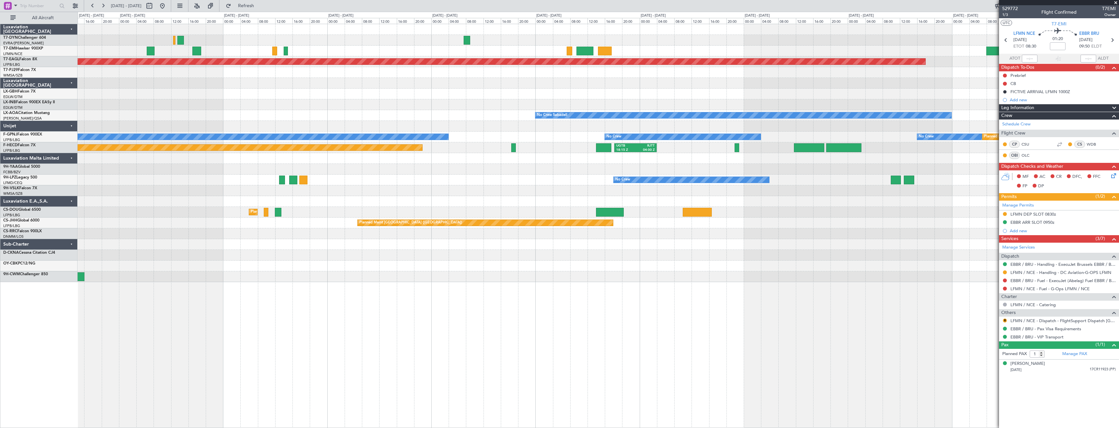
click at [425, 119] on div "No Crew Sabadell No Crew [GEOGRAPHIC_DATA] (Dublin Intl)" at bounding box center [598, 115] width 1041 height 11
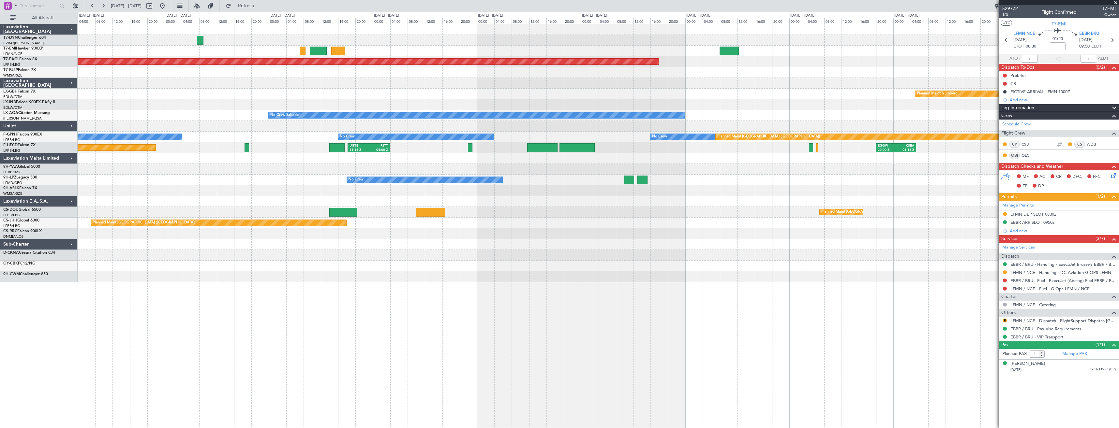
click at [527, 104] on div at bounding box center [598, 104] width 1041 height 11
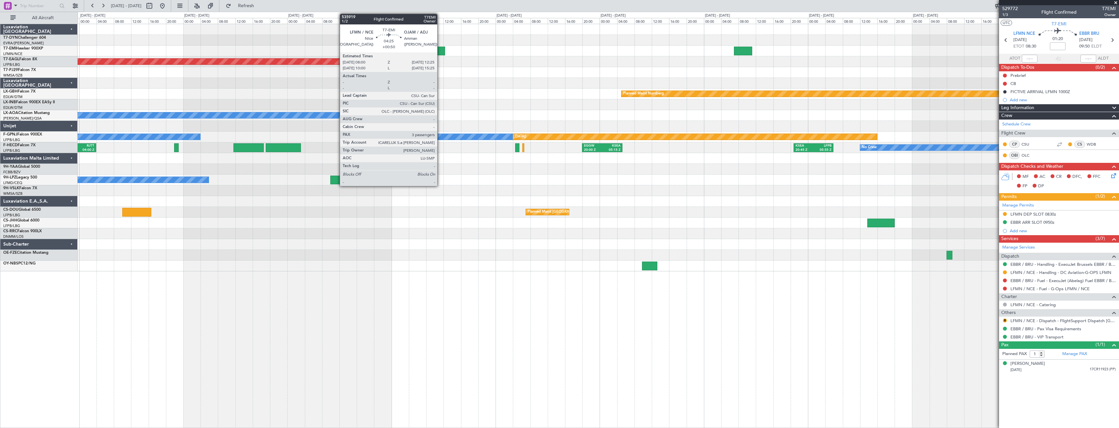
click at [440, 52] on div at bounding box center [435, 51] width 19 height 9
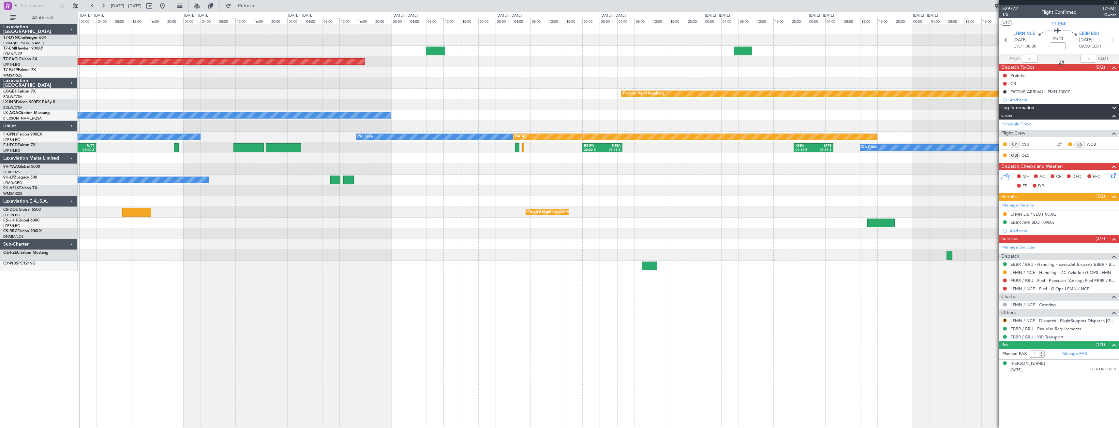
type input "+00:50"
type input "3"
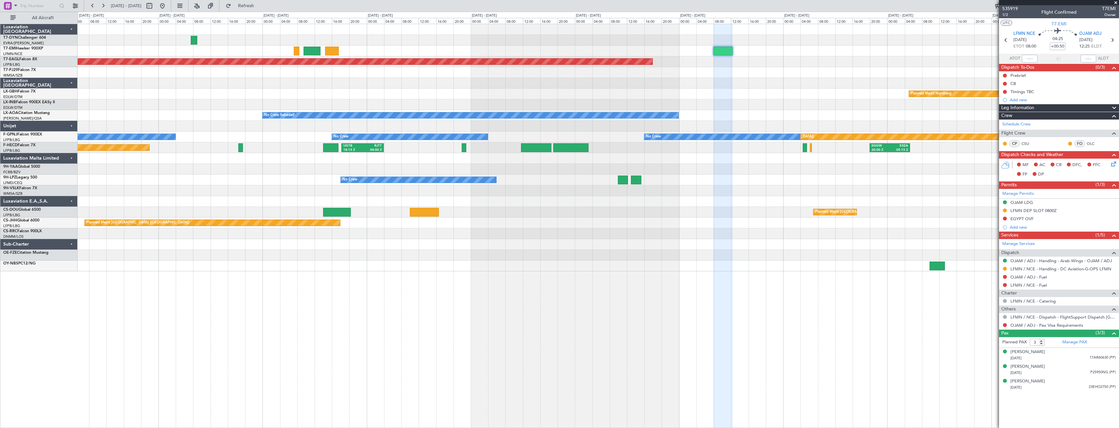
click at [590, 45] on div at bounding box center [598, 40] width 1041 height 11
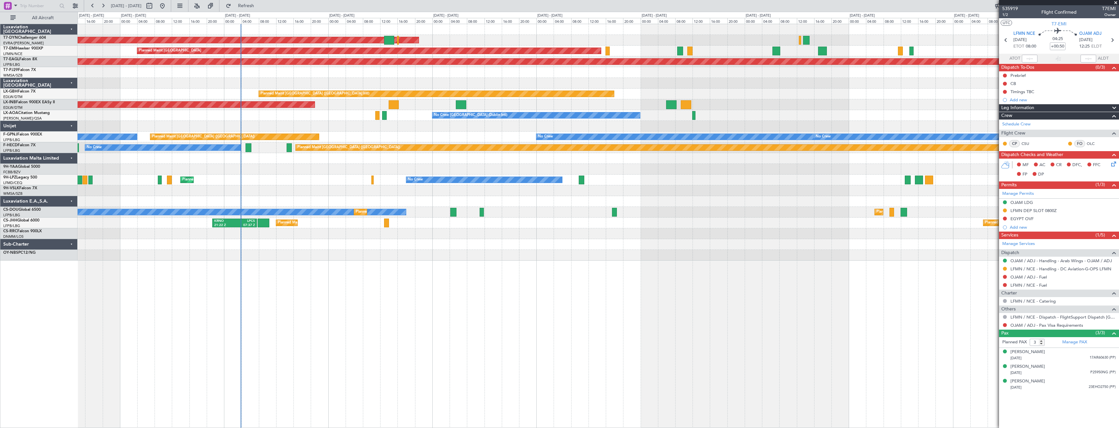
click at [762, 68] on div "AOG Maint Riga (Riga Intl) Planned Maint [GEOGRAPHIC_DATA] Grounded [US_STATE] …" at bounding box center [598, 142] width 1041 height 237
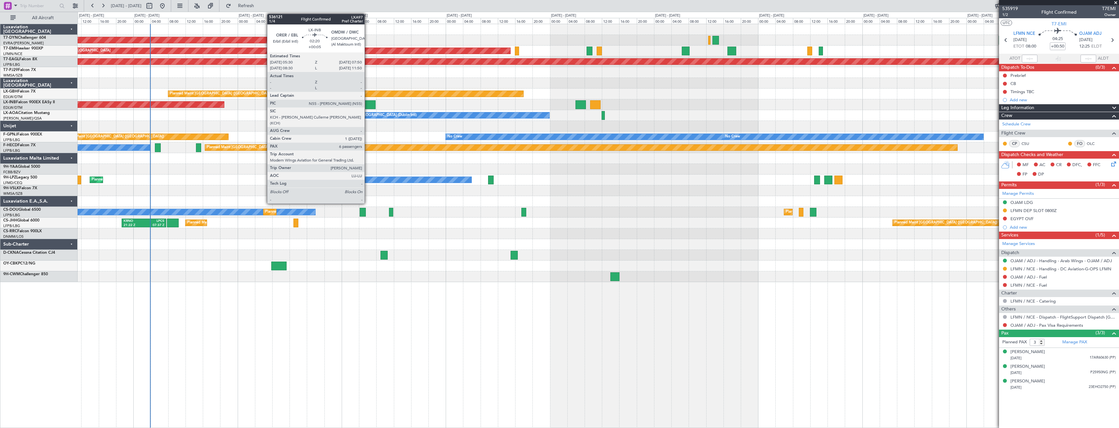
click at [367, 105] on div at bounding box center [370, 104] width 10 height 9
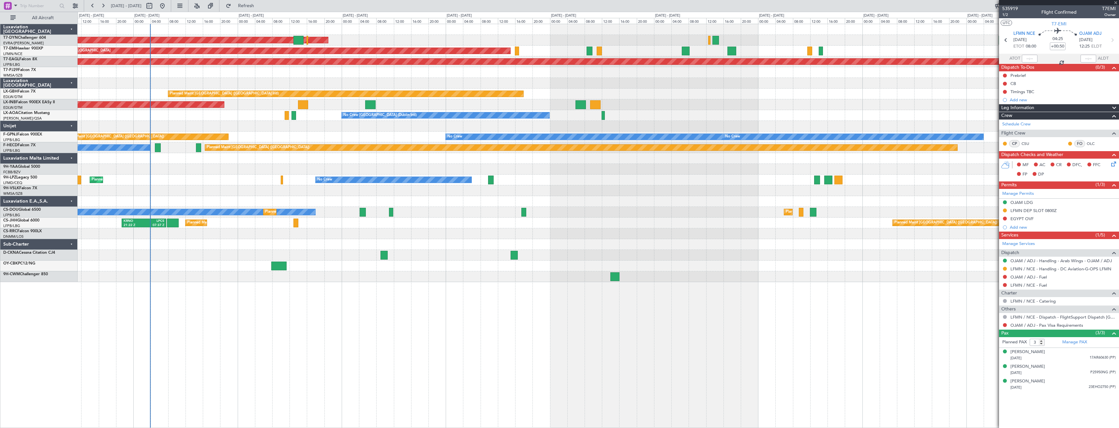
type input "+00:05"
type input "6"
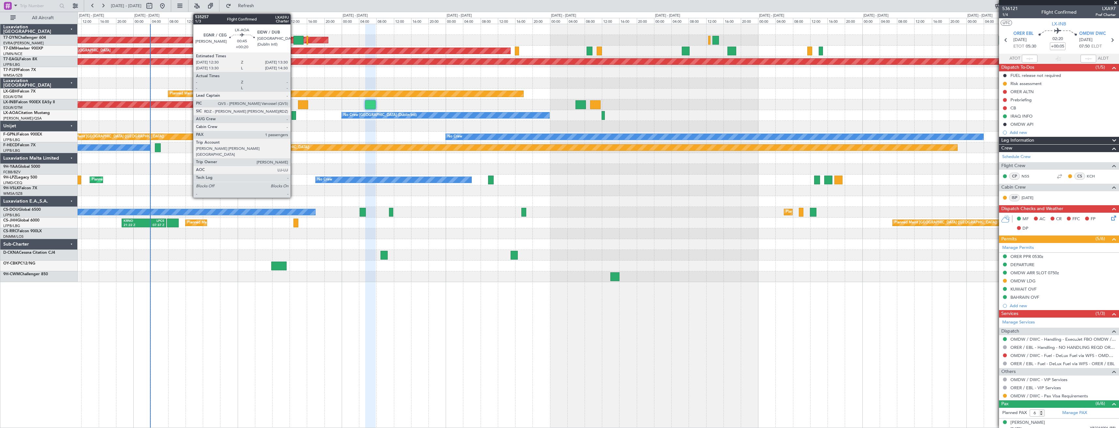
click at [293, 113] on div at bounding box center [293, 115] width 5 height 9
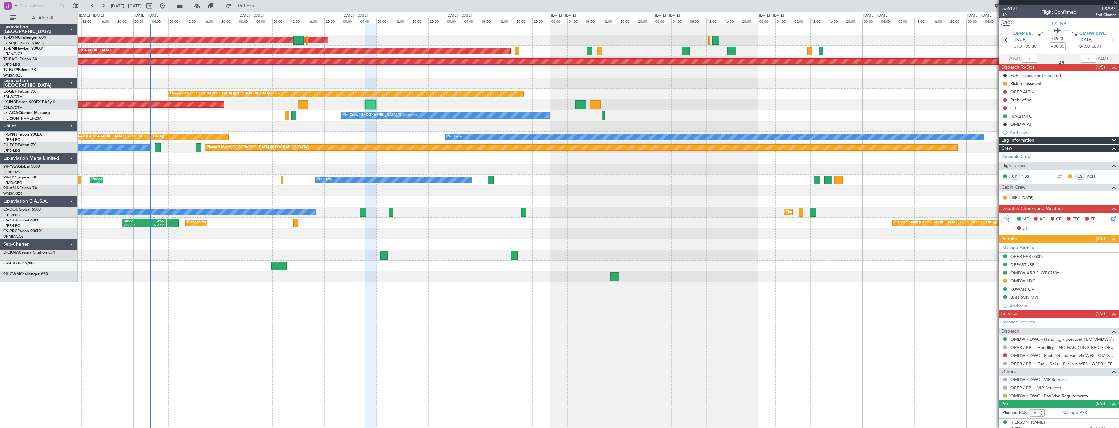
type input "+00:20"
type input "1"
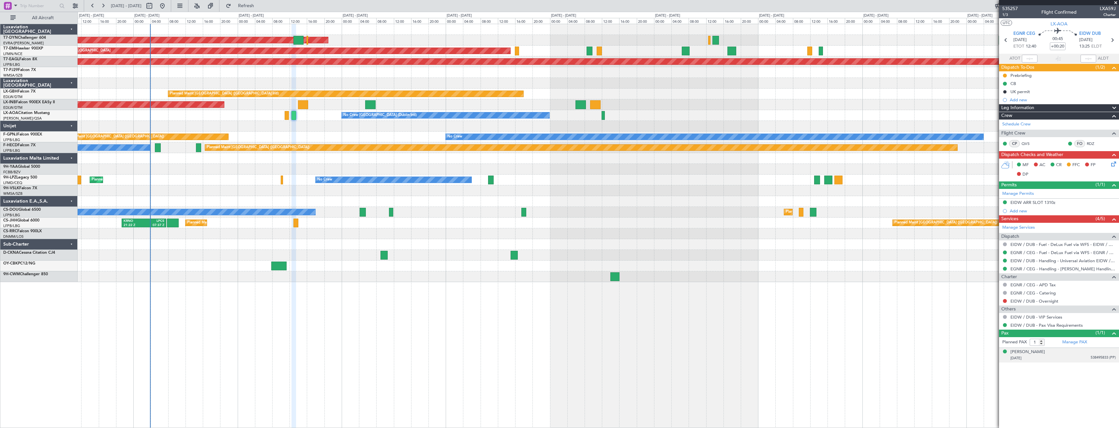
click at [1044, 361] on div "[DATE] 538495833 (PP)" at bounding box center [1062, 358] width 105 height 7
click at [1065, 356] on div "[DATE] 538495833 (PP)" at bounding box center [1062, 358] width 105 height 7
click at [278, 138] on div "Planned Maint [GEOGRAPHIC_DATA] ([GEOGRAPHIC_DATA]) No Crew No Crew No Crew No …" at bounding box center [598, 137] width 1041 height 11
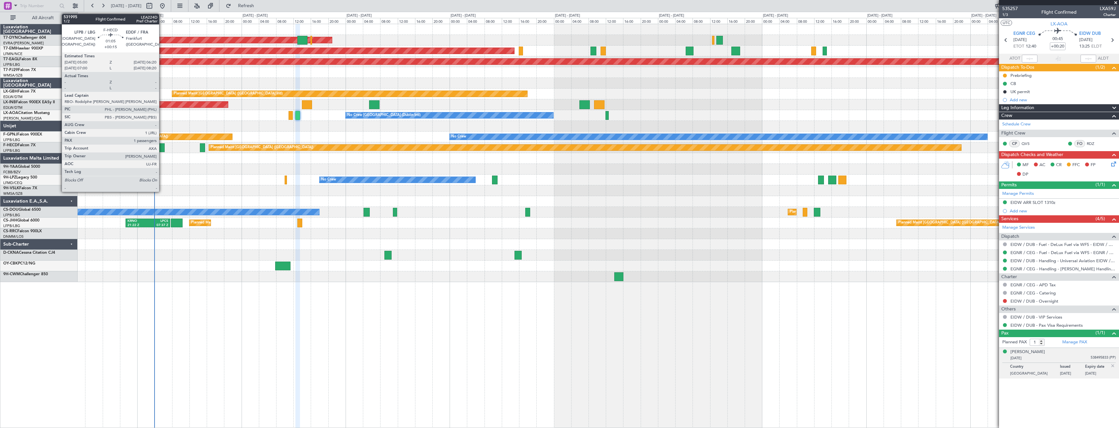
click at [162, 145] on div at bounding box center [162, 147] width 6 height 9
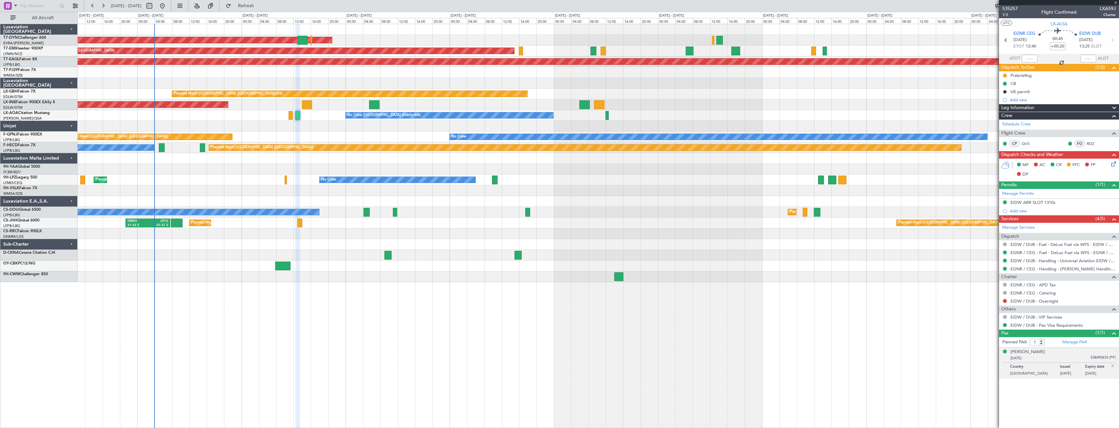
type input "+00:15"
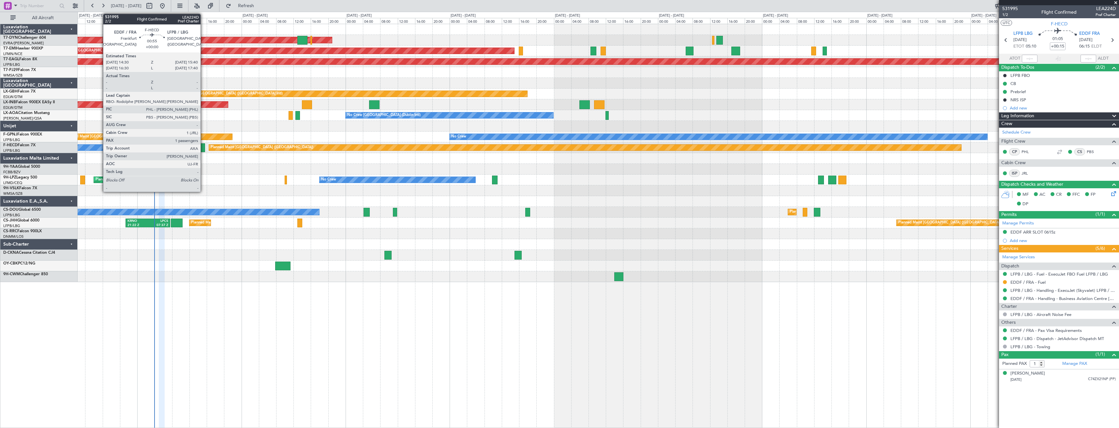
click at [203, 151] on div at bounding box center [202, 147] width 5 height 9
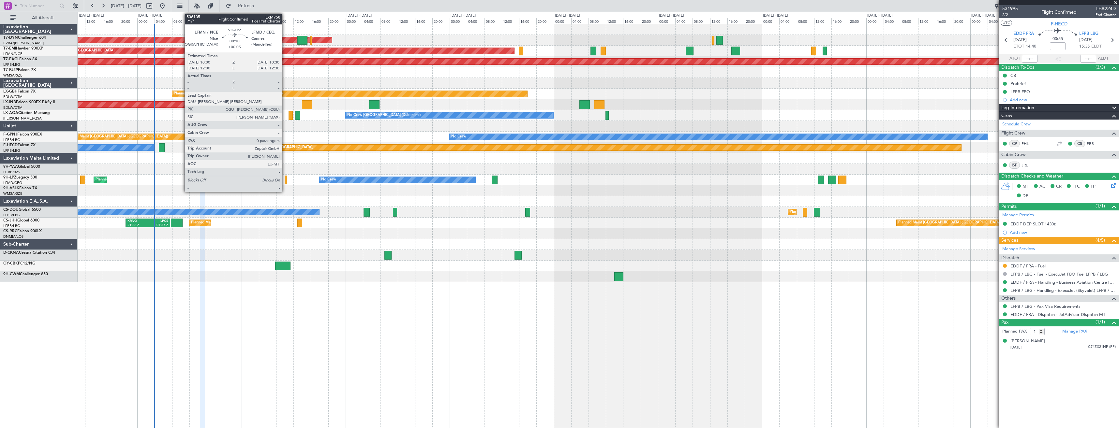
click at [285, 179] on div at bounding box center [286, 180] width 2 height 9
type input "+00:05"
type input "0"
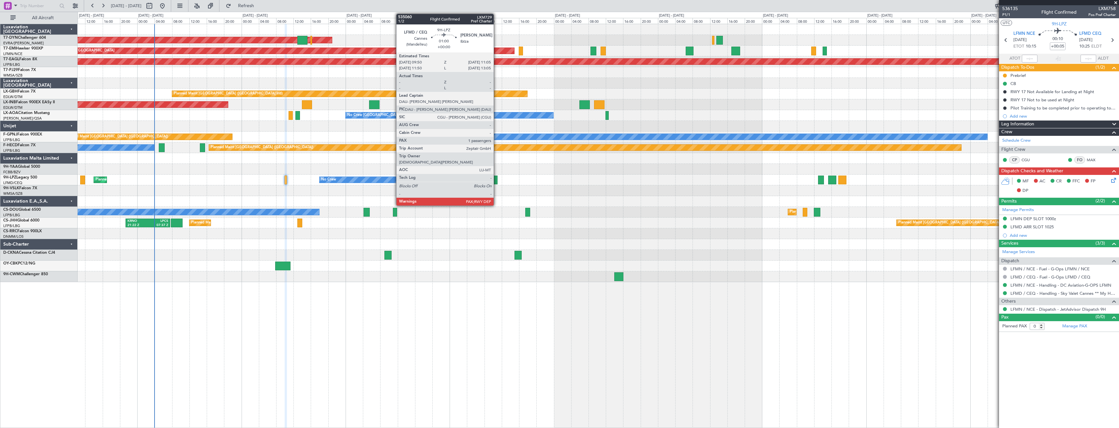
click at [496, 183] on div at bounding box center [495, 180] width 6 height 9
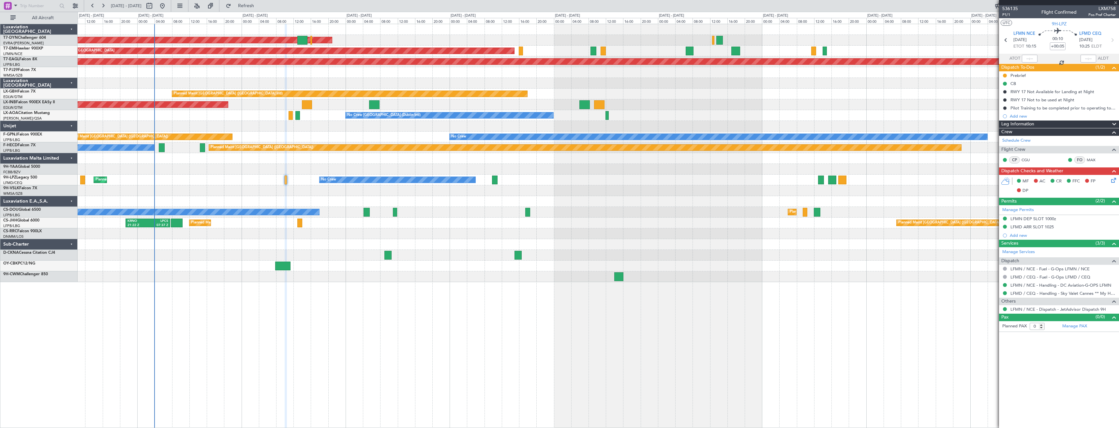
type input "1"
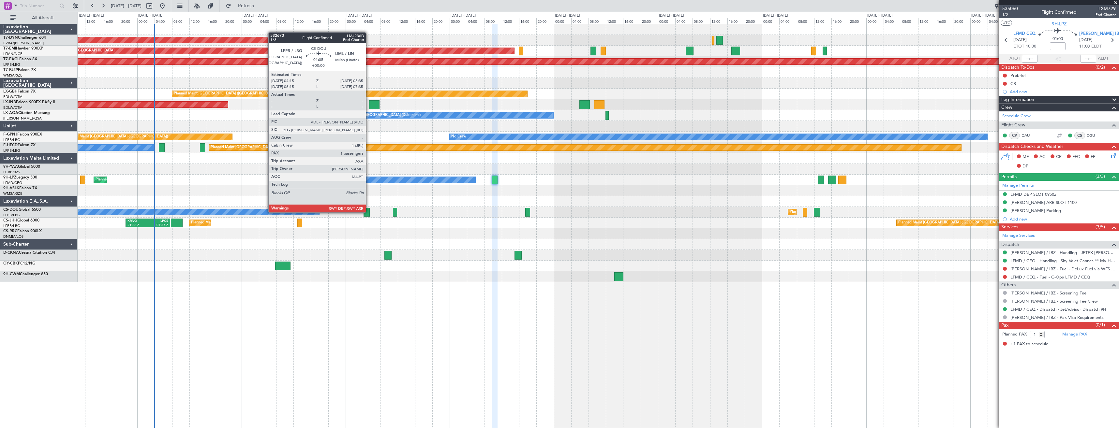
click at [369, 212] on div at bounding box center [366, 212] width 6 height 9
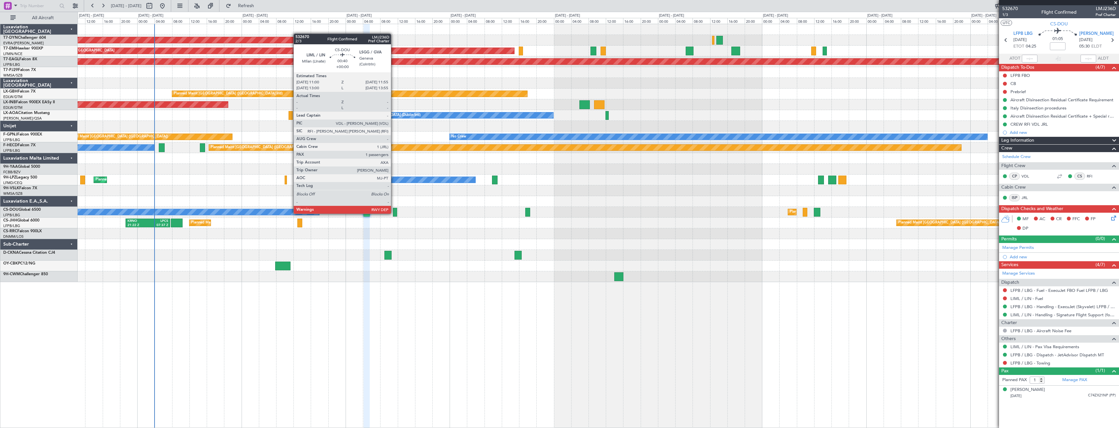
click at [394, 213] on div at bounding box center [395, 212] width 4 height 9
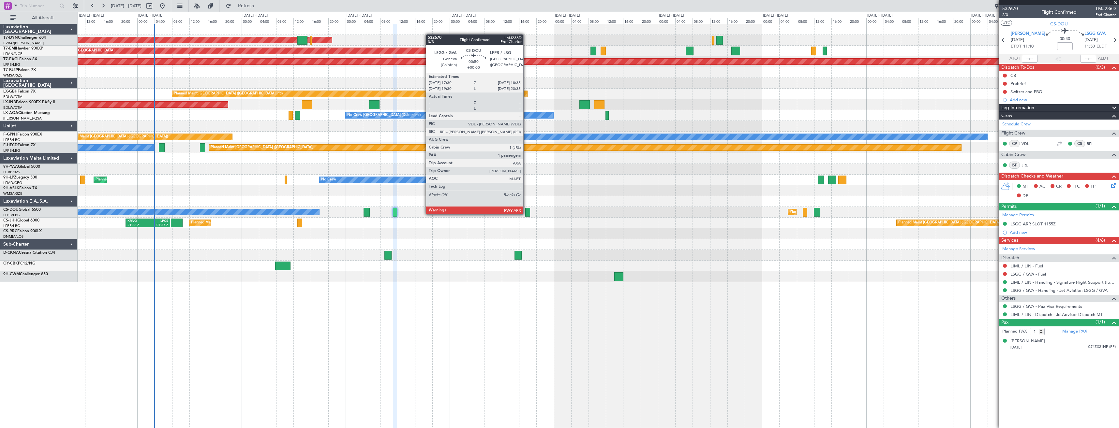
click at [526, 214] on div at bounding box center [527, 212] width 5 height 9
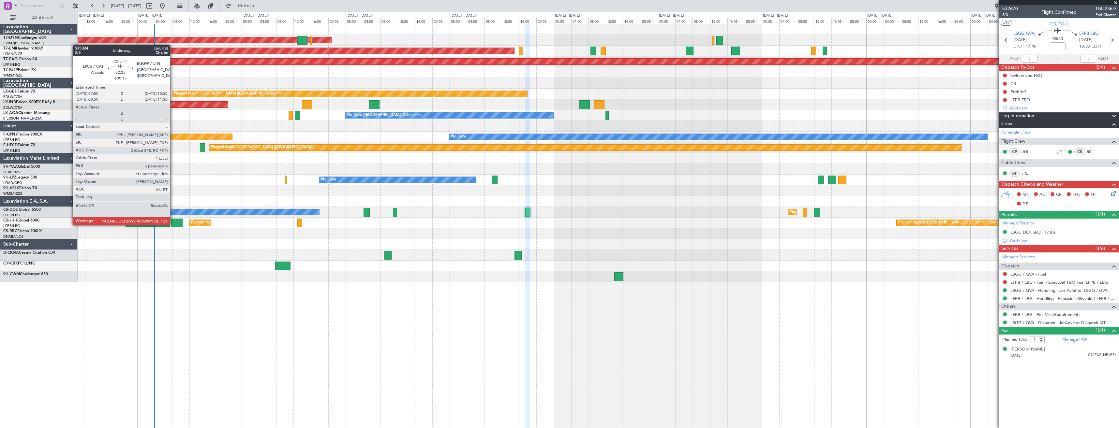
click at [173, 225] on div at bounding box center [177, 223] width 12 height 9
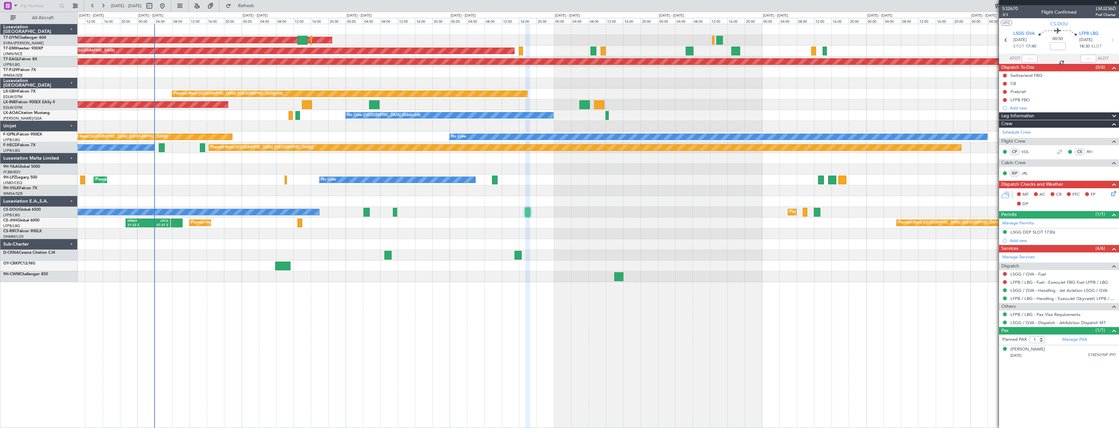
type input "+00:15"
type input "5"
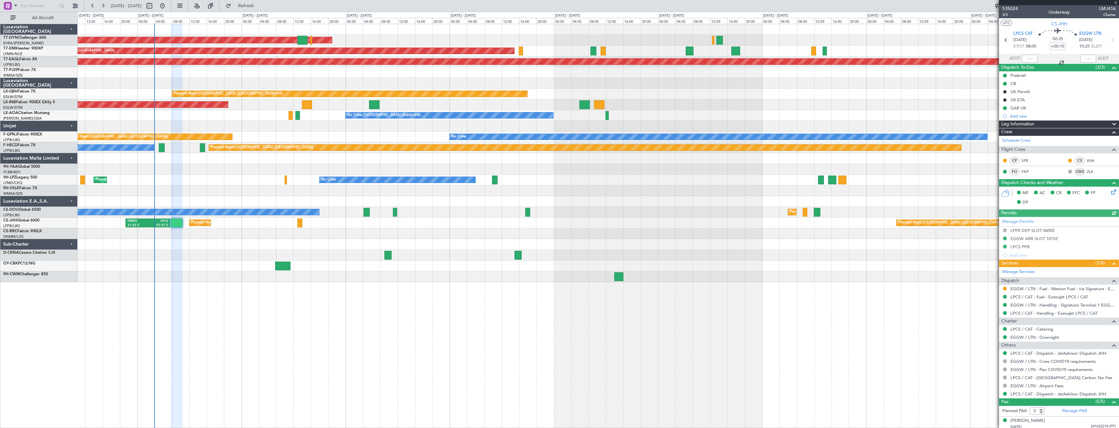
click at [335, 245] on div at bounding box center [598, 244] width 1041 height 11
click at [343, 252] on div at bounding box center [598, 255] width 1041 height 11
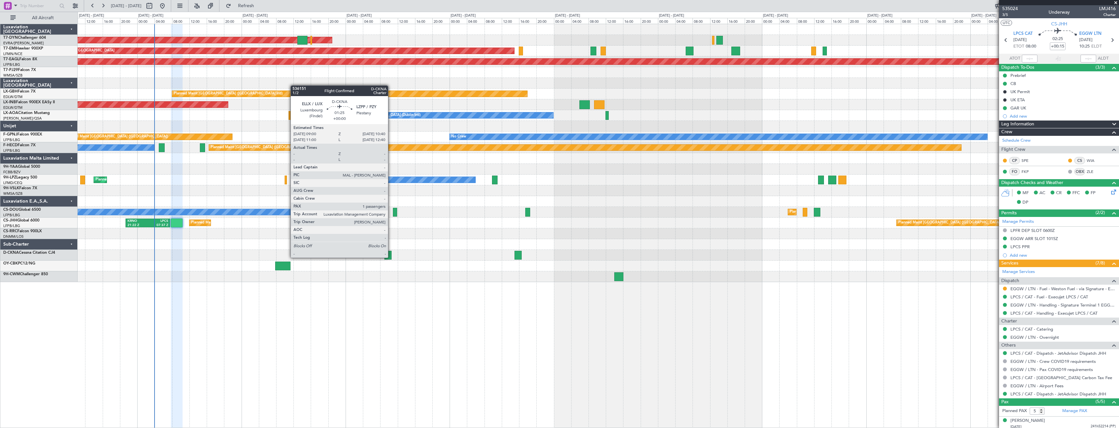
click at [391, 257] on div at bounding box center [387, 255] width 7 height 9
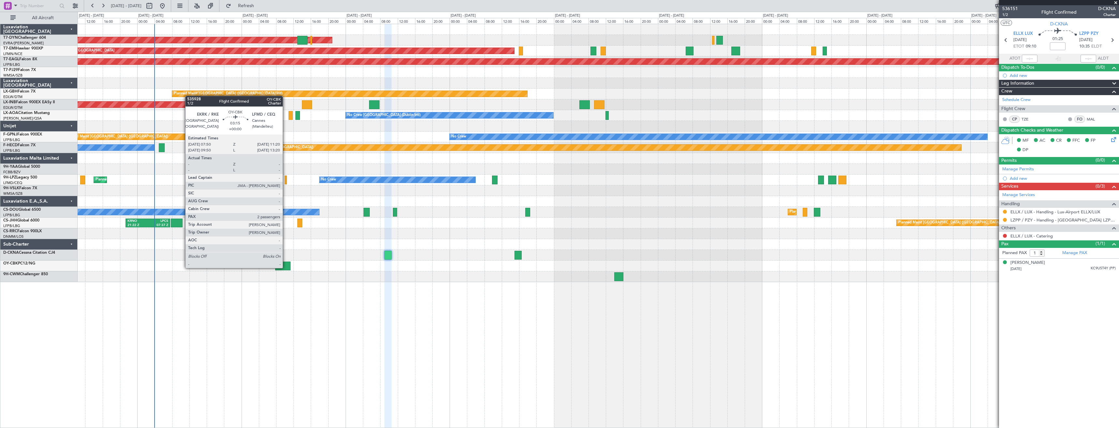
click at [286, 268] on div at bounding box center [282, 266] width 15 height 9
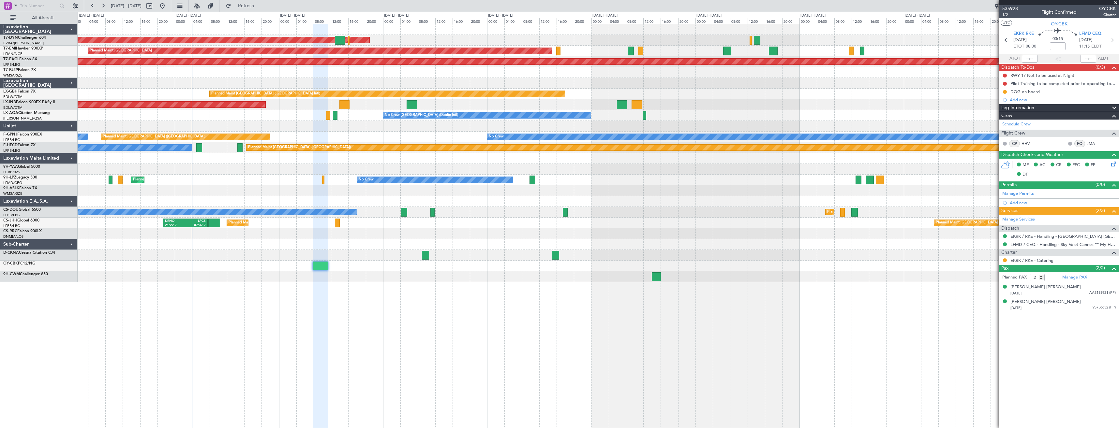
click at [211, 285] on div "AOG Maint Riga (Riga Intl) Planned Maint Zurich Grounded New York (Teterboro) P…" at bounding box center [598, 226] width 1041 height 405
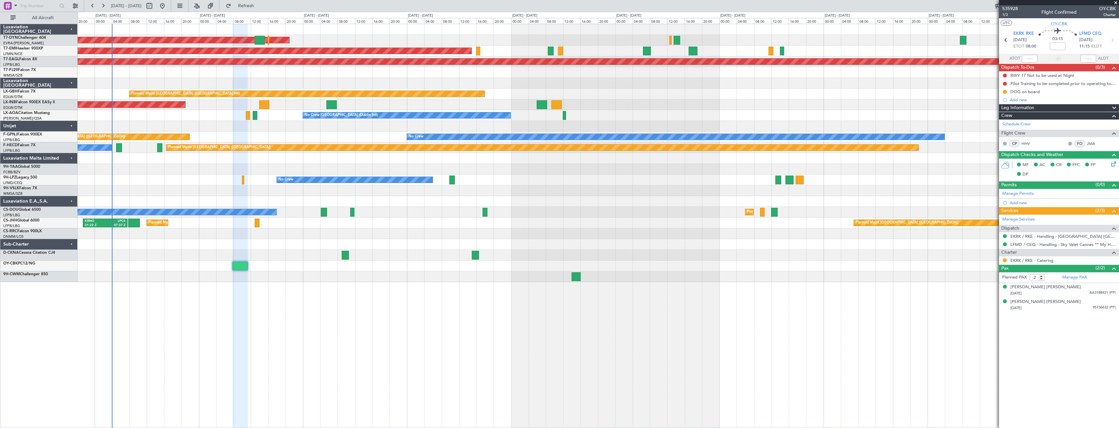
click at [462, 307] on div "AOG Maint Riga (Riga Intl) Planned Maint Zurich Grounded New York (Teterboro) P…" at bounding box center [598, 226] width 1041 height 405
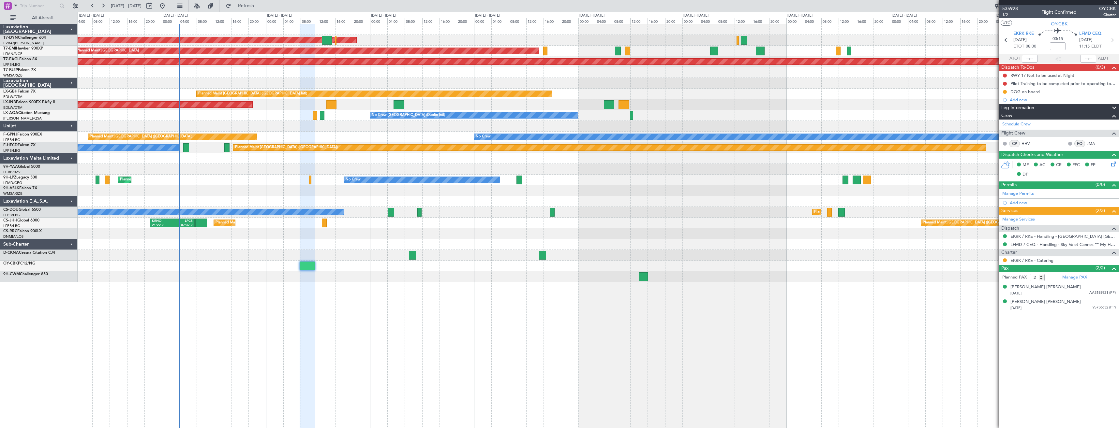
click at [525, 294] on div "AOG Maint Riga (Riga Intl) Planned Maint [GEOGRAPHIC_DATA] Grounded [US_STATE] …" at bounding box center [598, 226] width 1041 height 405
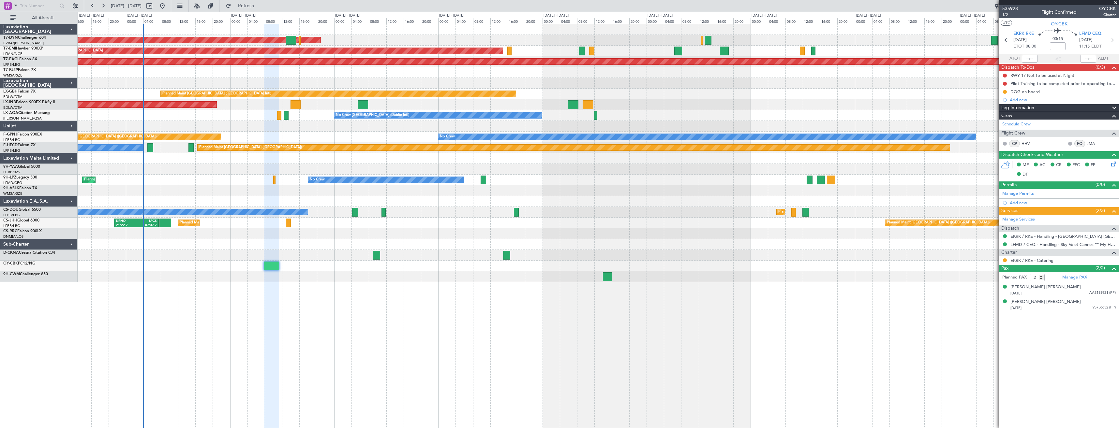
click at [427, 298] on div "AOG Maint Riga (Riga Intl) Planned Maint [GEOGRAPHIC_DATA] Grounded [US_STATE] …" at bounding box center [598, 226] width 1041 height 405
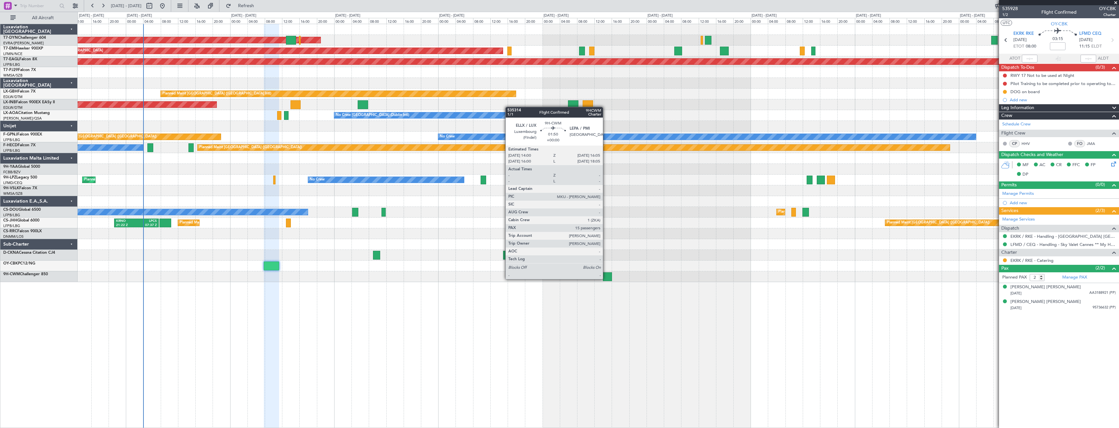
click at [606, 279] on div at bounding box center [607, 276] width 9 height 9
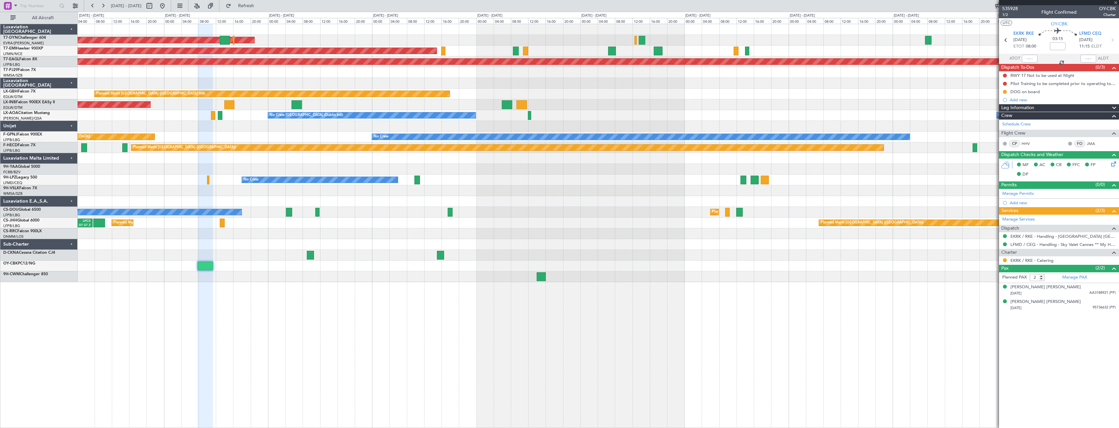
click at [636, 303] on div "AOG Maint Riga (Riga Intl) Planned Maint Zurich Grounded New York (Teterboro) P…" at bounding box center [598, 226] width 1041 height 405
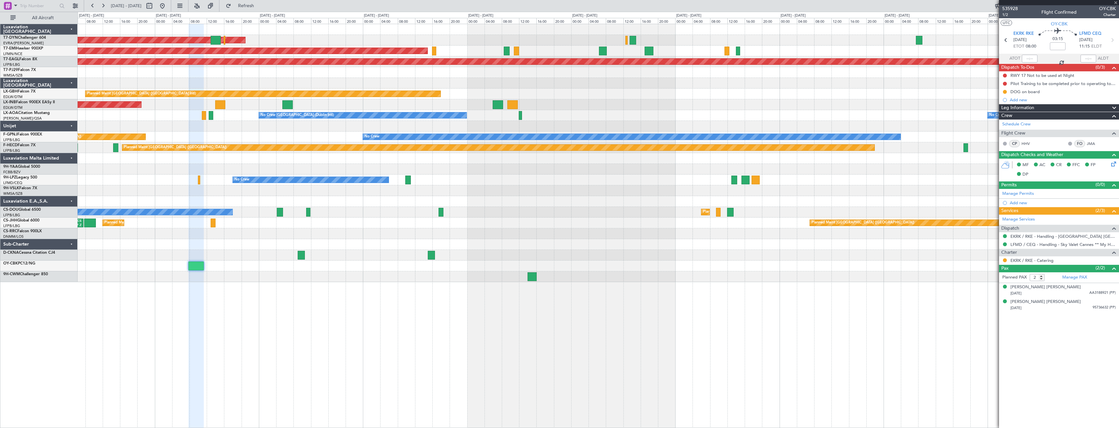
type input "15"
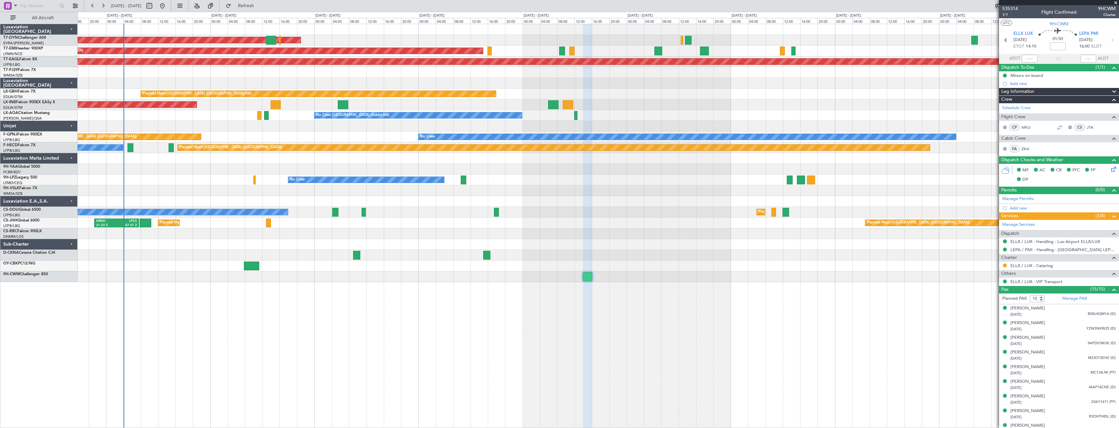
click at [614, 295] on div "AOG Maint Riga (Riga Intl) Planned Maint Zurich Grounded New York (Teterboro) P…" at bounding box center [598, 226] width 1041 height 405
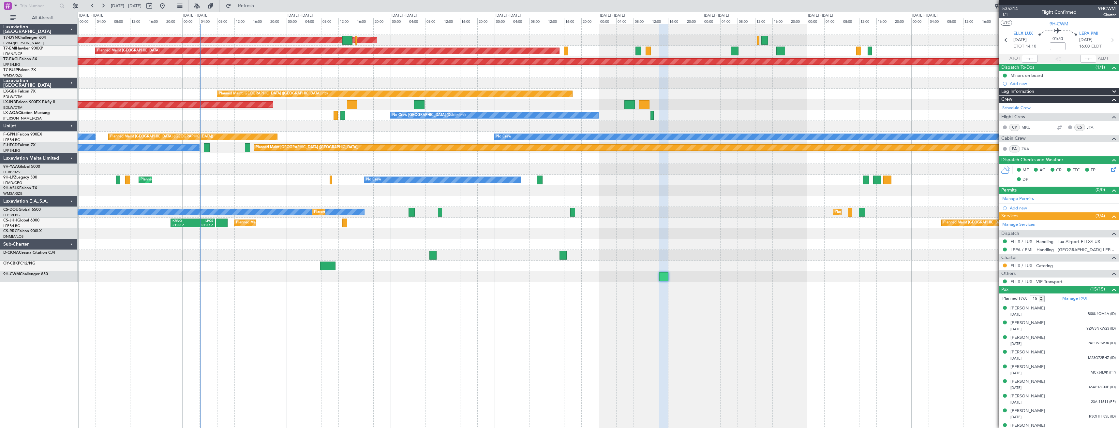
click at [630, 312] on div "AOG Maint Riga (Riga Intl) Planned Maint Zurich Grounded New York (Teterboro) P…" at bounding box center [598, 226] width 1041 height 405
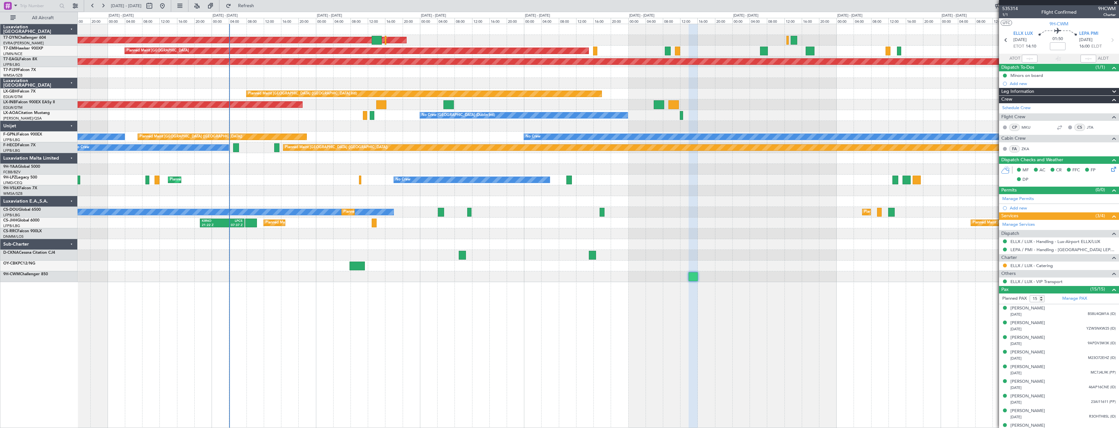
click at [719, 301] on div "AOG Maint Riga (Riga Intl) Planned Maint [GEOGRAPHIC_DATA] Grounded [US_STATE] …" at bounding box center [598, 226] width 1041 height 405
click at [1057, 78] on mat-tooltip-component "Complete" at bounding box center [1056, 79] width 28 height 17
click at [1049, 78] on div "Minors on board" at bounding box center [1059, 75] width 120 height 8
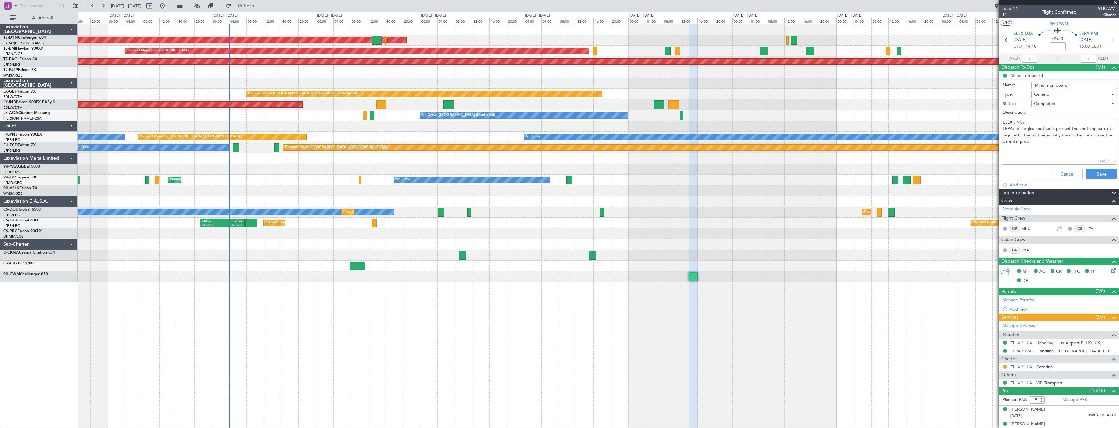
scroll to position [130, 0]
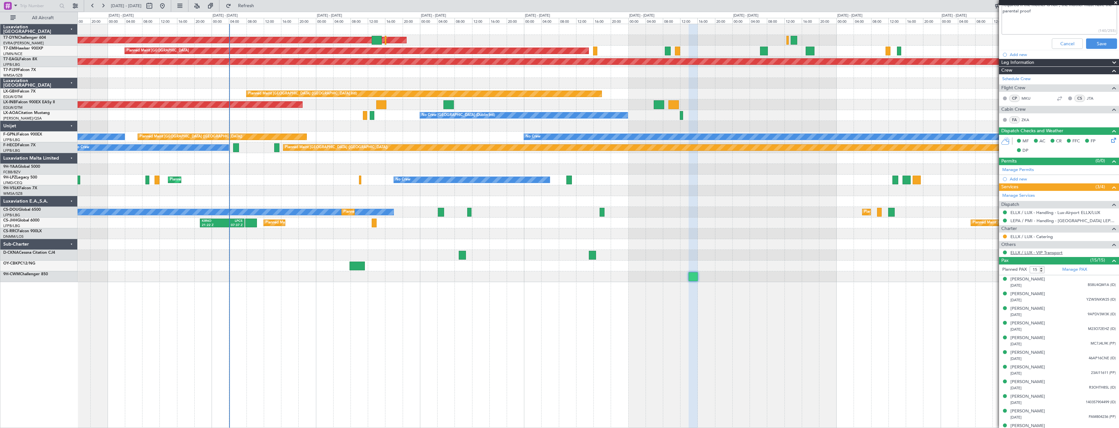
drag, startPoint x: 1072, startPoint y: 251, endPoint x: 1052, endPoint y: 252, distance: 20.3
click at [1070, 251] on div "ELLX / LUX - VIP Transport" at bounding box center [1059, 253] width 120 height 8
click at [1036, 251] on link "ELLX / LUX - VIP Transport" at bounding box center [1036, 253] width 52 height 6
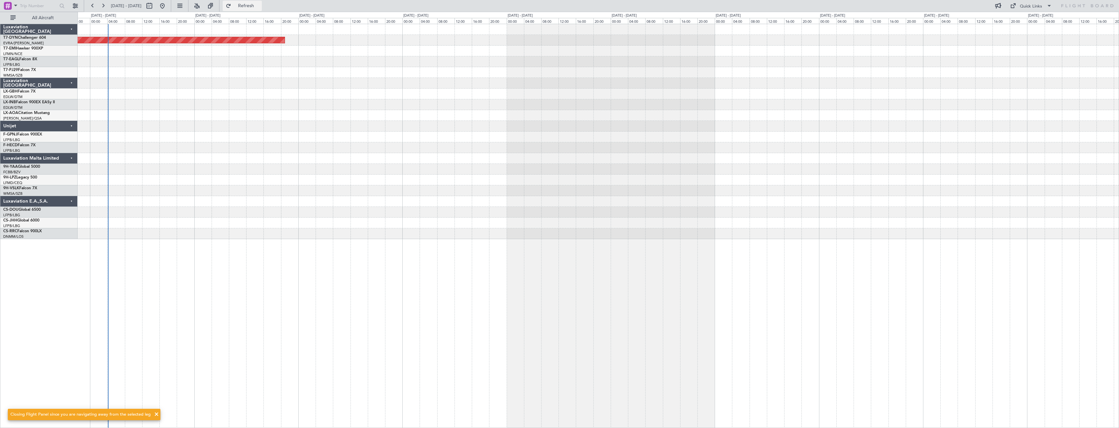
click at [256, 7] on span "Refresh" at bounding box center [245, 6] width 27 height 5
click at [261, 2] on button "Refresh" at bounding box center [242, 6] width 39 height 10
click at [247, 1] on button "Refresh" at bounding box center [242, 6] width 39 height 10
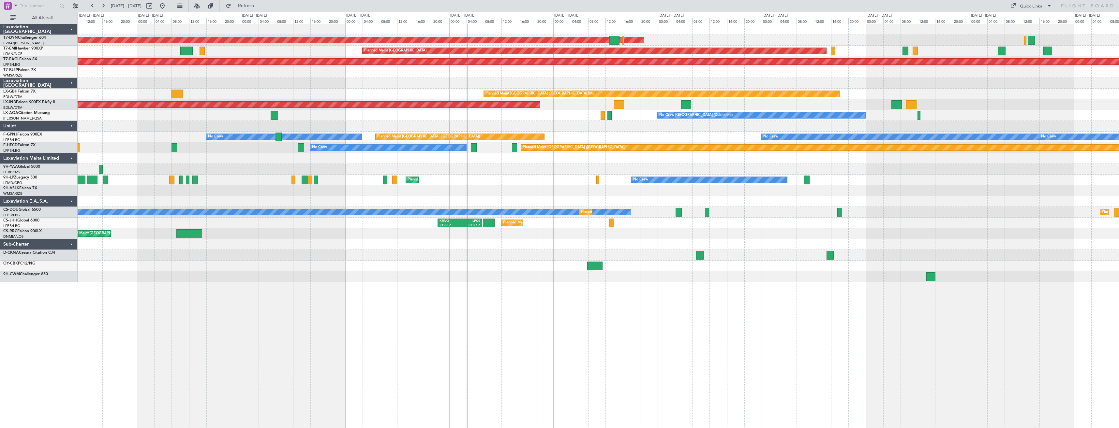
click at [451, 123] on div "AOG Maint Riga (Riga Intl) Planned Maint [GEOGRAPHIC_DATA] Grounded [US_STATE] …" at bounding box center [598, 153] width 1041 height 258
